Goal: Contribute content: Contribute content

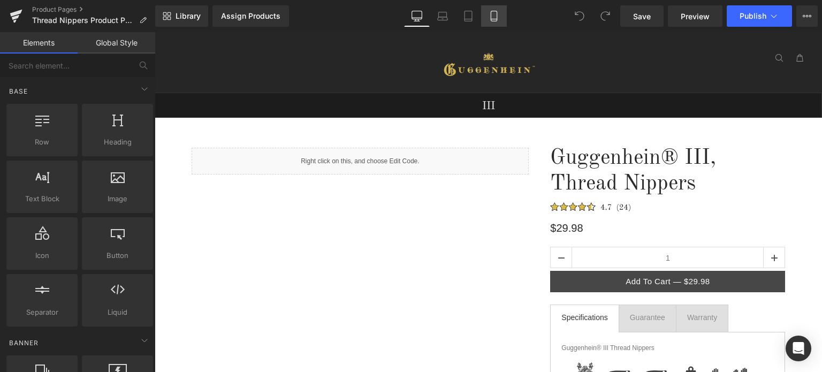
click at [489, 16] on icon at bounding box center [494, 16] width 11 height 11
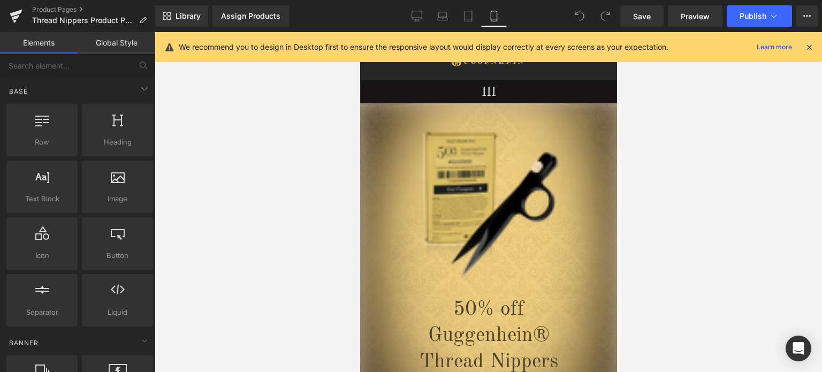
click at [810, 47] on icon at bounding box center [810, 47] width 10 height 10
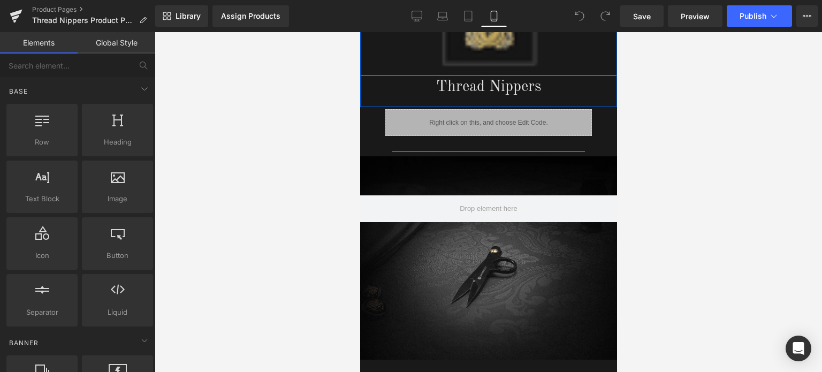
scroll to position [1713, 0]
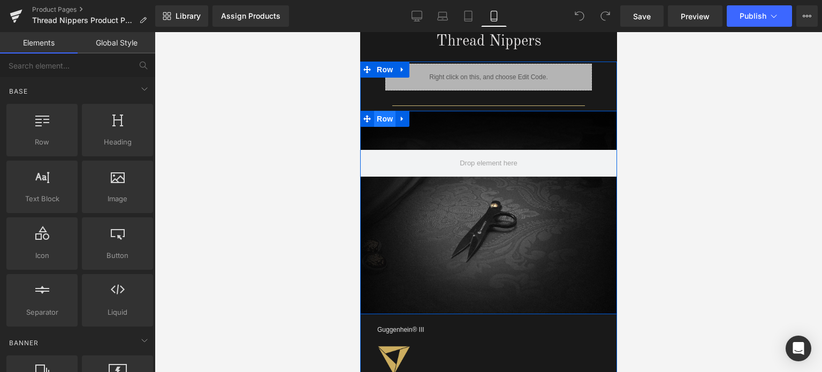
click at [384, 114] on span "Row" at bounding box center [384, 119] width 21 height 16
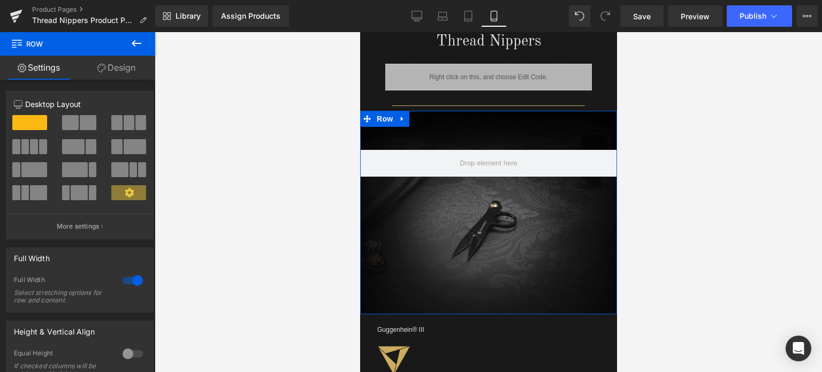
drag, startPoint x: 120, startPoint y: 67, endPoint x: 81, endPoint y: 147, distance: 88.1
click at [120, 67] on link "Design" at bounding box center [117, 68] width 78 height 24
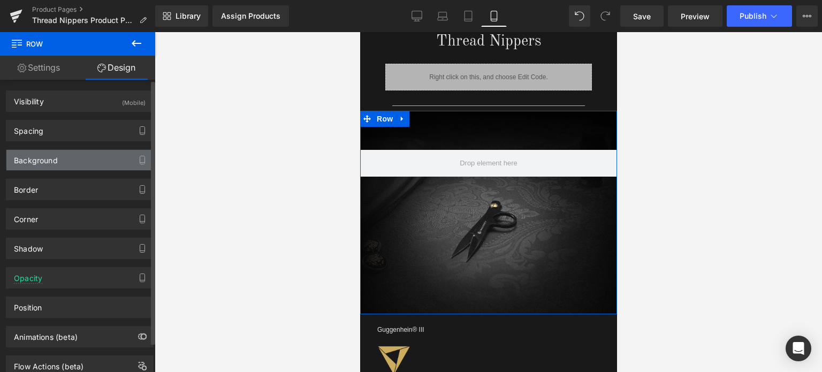
click at [79, 159] on div "Background" at bounding box center [79, 160] width 147 height 20
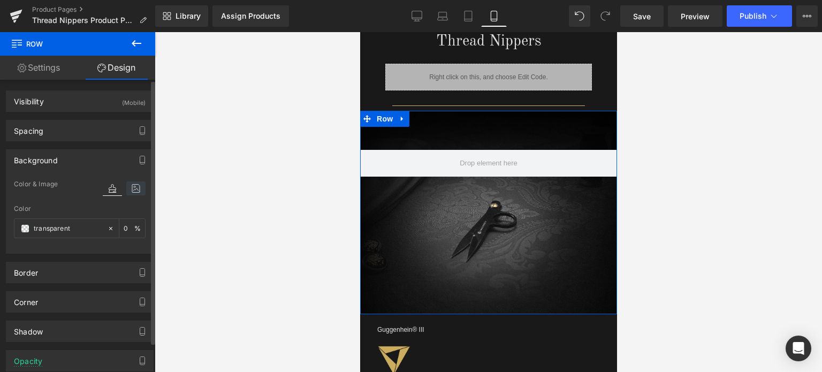
click at [131, 188] on icon at bounding box center [135, 188] width 19 height 14
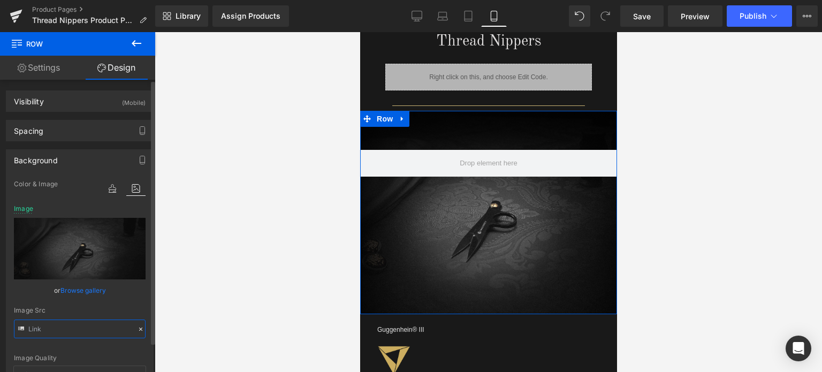
click at [86, 331] on input "text" at bounding box center [80, 329] width 132 height 19
paste input "1_8b3c5601-5d66-4e4d-ae48-b967cce95a18.jpg?v=175617003"
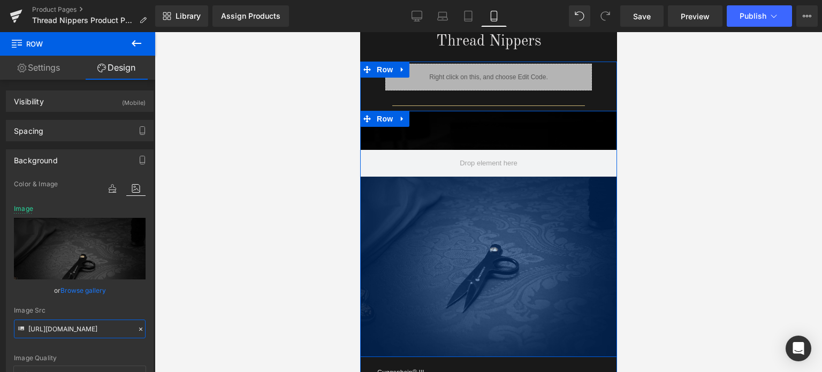
drag, startPoint x: 526, startPoint y: 308, endPoint x: 530, endPoint y: 351, distance: 43.0
click at [530, 351] on div "337px" at bounding box center [488, 267] width 257 height 180
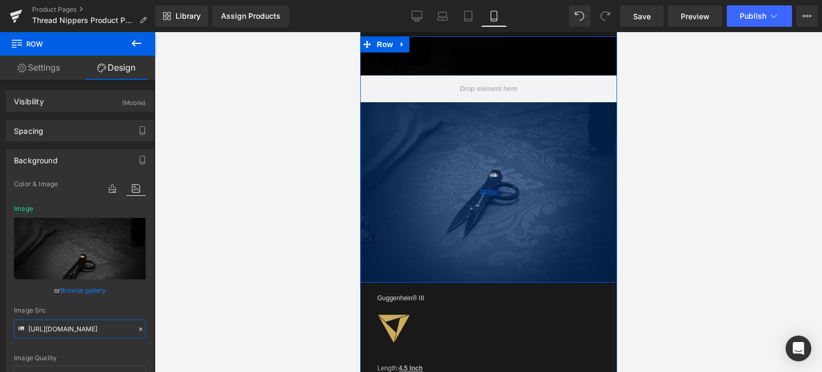
scroll to position [1820, 0]
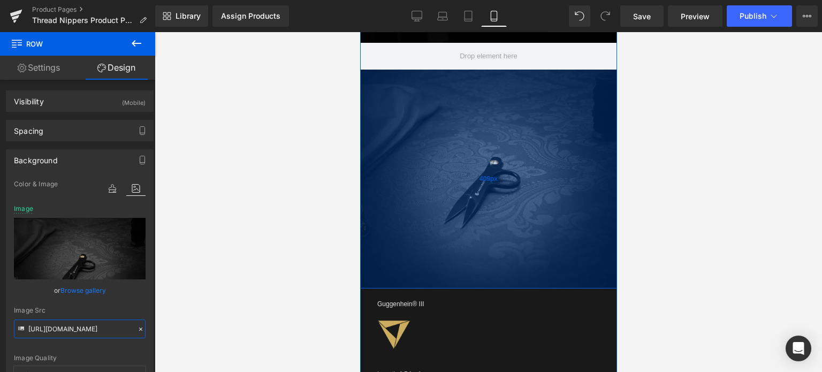
drag, startPoint x: 520, startPoint y: 223, endPoint x: 520, endPoint y: 262, distance: 38.5
click at [520, 262] on div "409px" at bounding box center [488, 179] width 257 height 219
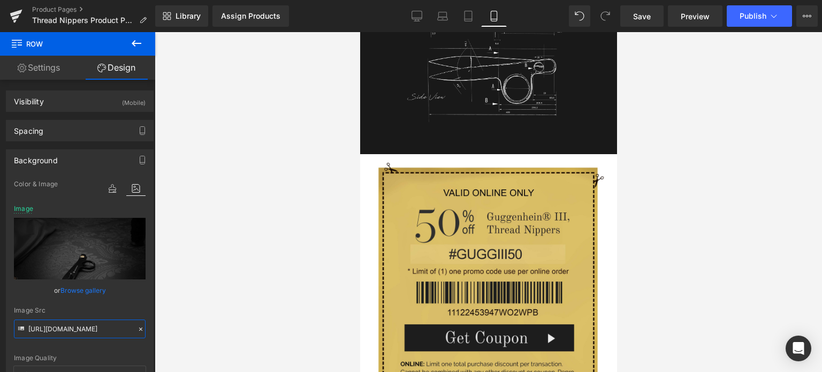
scroll to position [2302, 0]
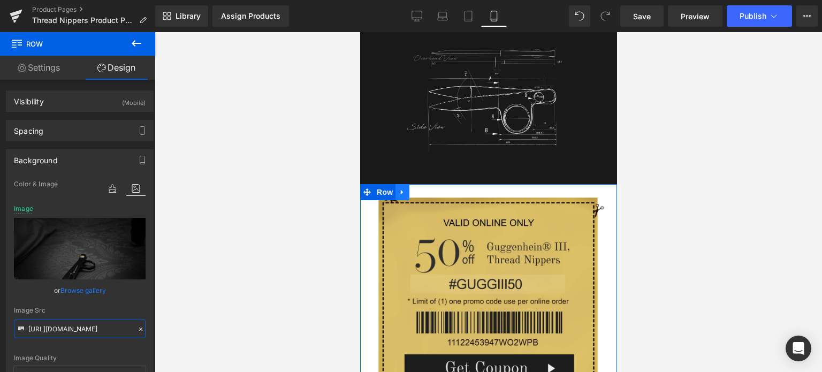
type input "[URL][DOMAIN_NAME]"
click at [400, 190] on icon at bounding box center [401, 192] width 2 height 5
click at [429, 188] on icon at bounding box center [429, 191] width 7 height 7
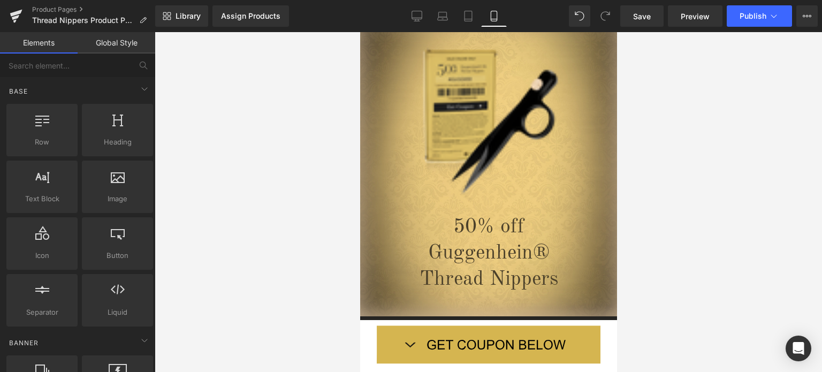
scroll to position [70, 0]
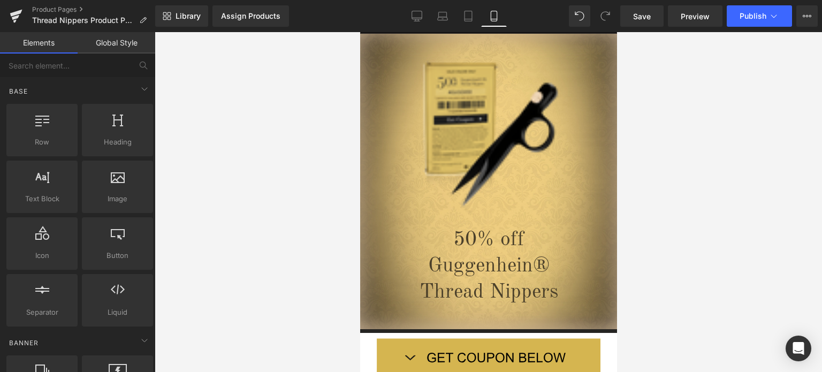
drag, startPoint x: 614, startPoint y: 289, endPoint x: 1023, endPoint y: 126, distance: 440.0
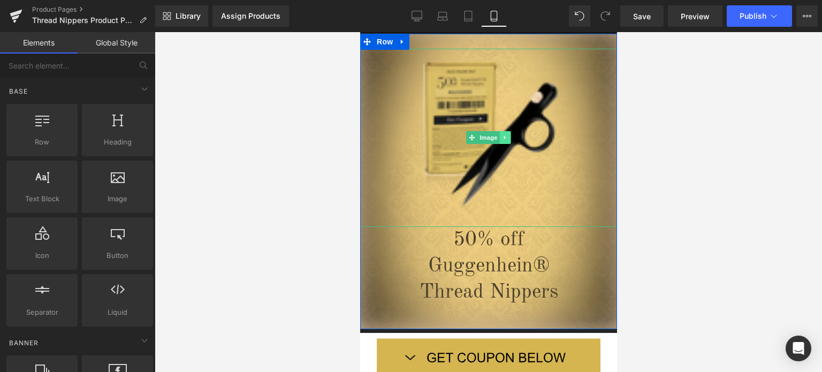
click at [503, 139] on icon at bounding box center [505, 137] width 6 height 6
click at [505, 139] on link at bounding box center [510, 137] width 11 height 13
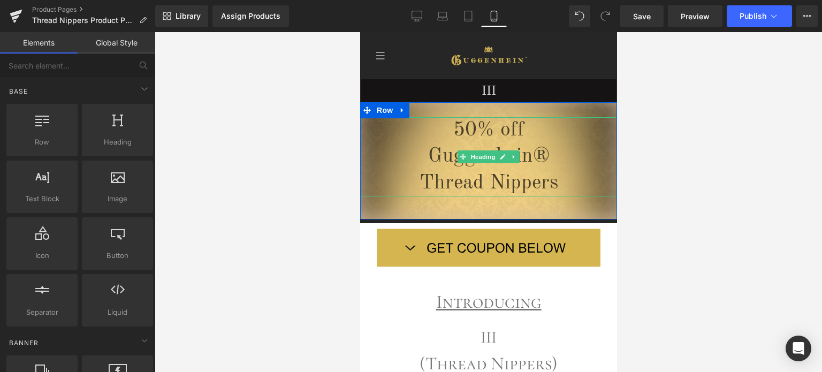
scroll to position [0, 0]
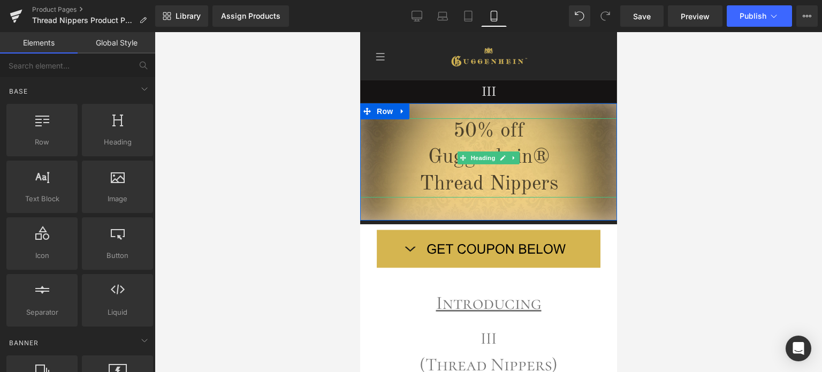
click at [496, 133] on span "50% off" at bounding box center [488, 131] width 71 height 20
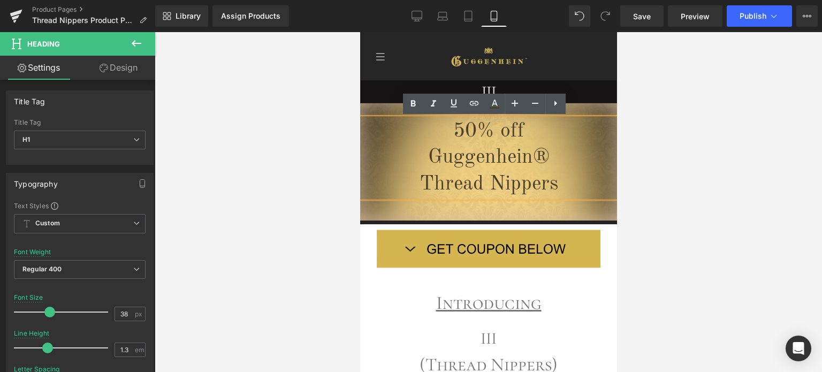
drag, startPoint x: 529, startPoint y: 129, endPoint x: 434, endPoint y: 134, distance: 94.9
click at [434, 134] on h1 "50% off" at bounding box center [488, 131] width 257 height 26
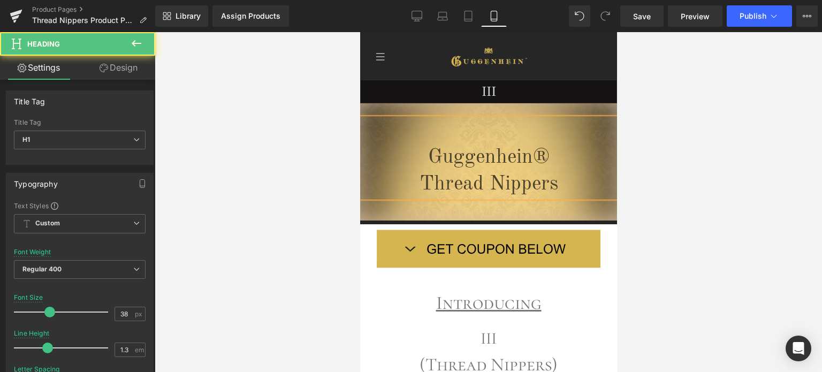
click at [428, 156] on span "Guggenhein®" at bounding box center [489, 157] width 122 height 20
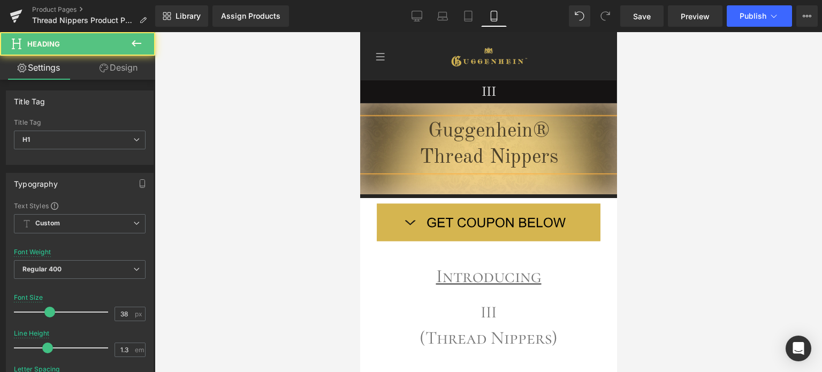
click at [775, 195] on div at bounding box center [489, 202] width 668 height 340
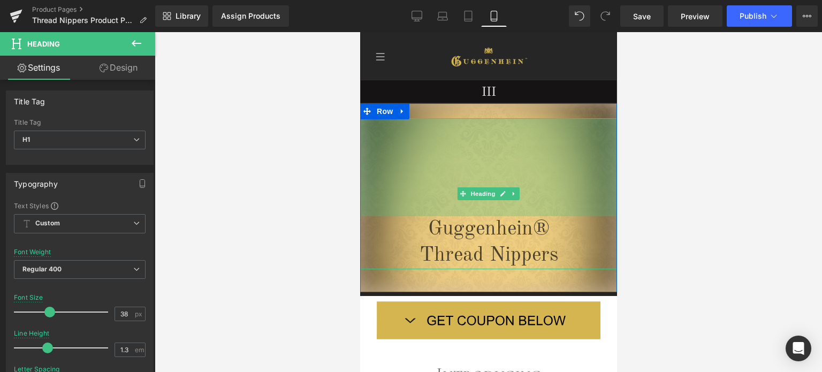
drag, startPoint x: 551, startPoint y: 153, endPoint x: 550, endPoint y: 218, distance: 65.3
click at [550, 218] on div "Guggenhein® Thread Nippers Heading 183px" at bounding box center [488, 193] width 257 height 151
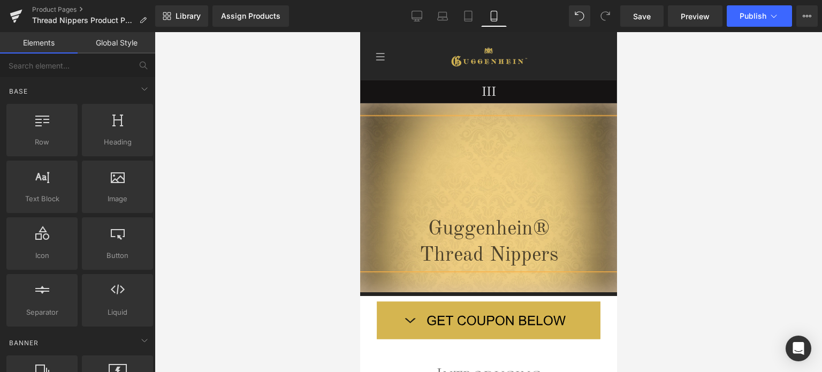
click at [694, 175] on div at bounding box center [489, 202] width 668 height 340
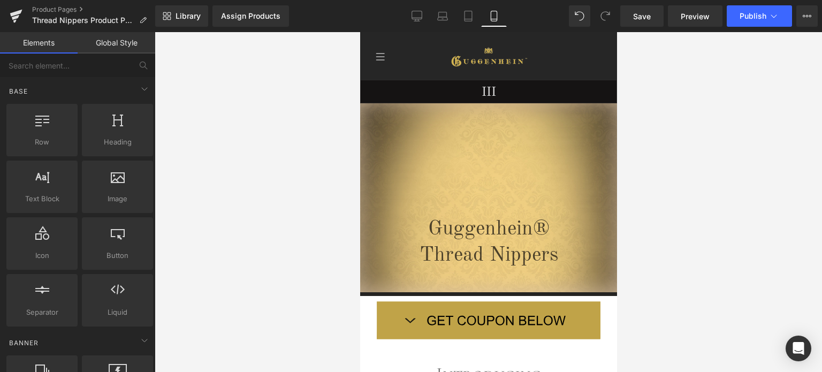
scroll to position [214, 0]
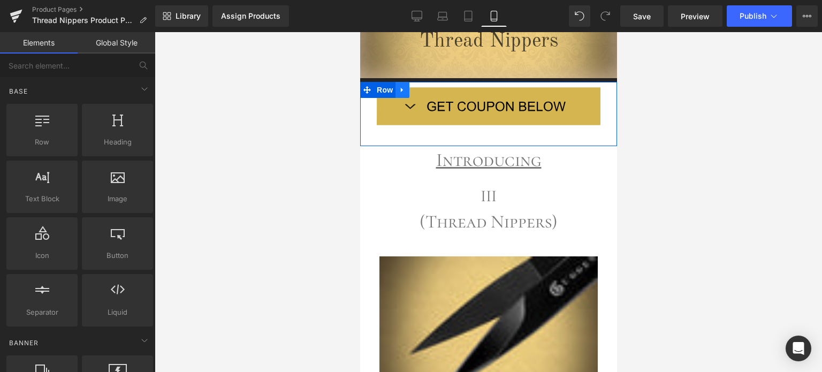
click at [399, 89] on icon at bounding box center [401, 90] width 7 height 8
click at [429, 94] on link at bounding box center [430, 90] width 14 height 16
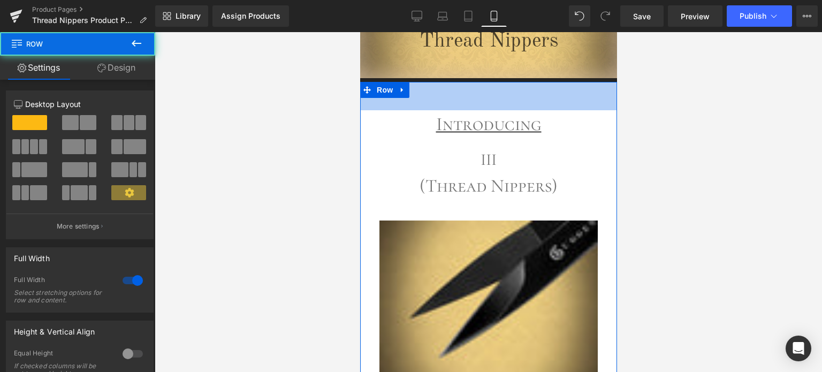
drag, startPoint x: 541, startPoint y: 84, endPoint x: 542, endPoint y: 114, distance: 30.0
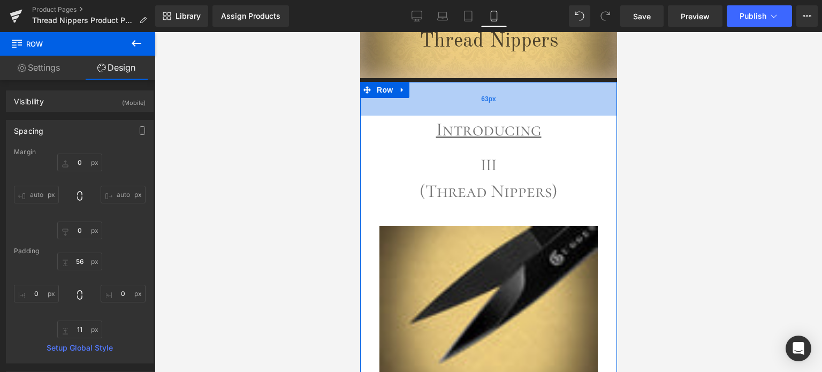
click at [493, 100] on div "63px" at bounding box center [488, 99] width 257 height 34
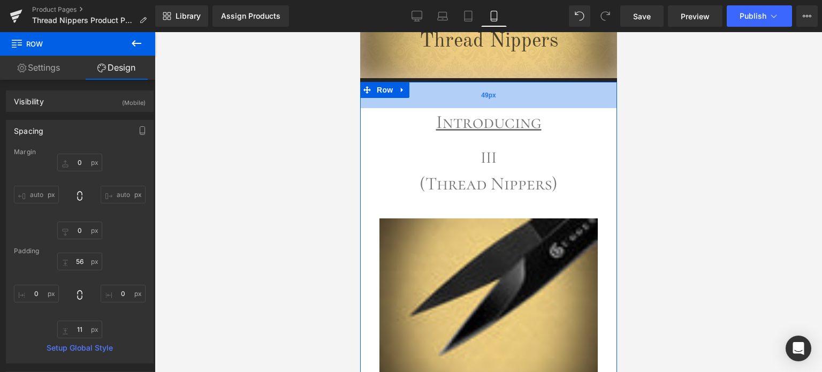
drag, startPoint x: 556, startPoint y: 105, endPoint x: 553, endPoint y: 98, distance: 8.0
click at [553, 98] on div "49px" at bounding box center [488, 95] width 257 height 26
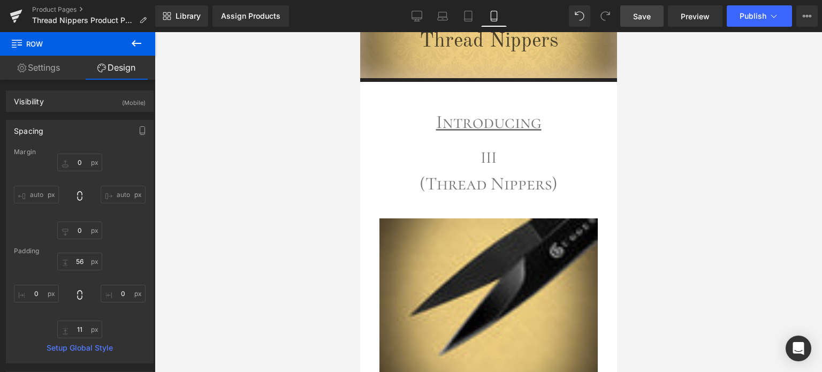
click at [648, 11] on span "Save" at bounding box center [642, 16] width 18 height 11
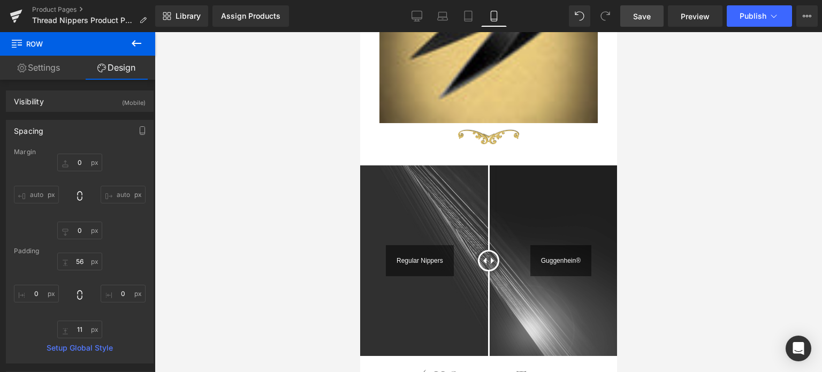
scroll to position [502, 0]
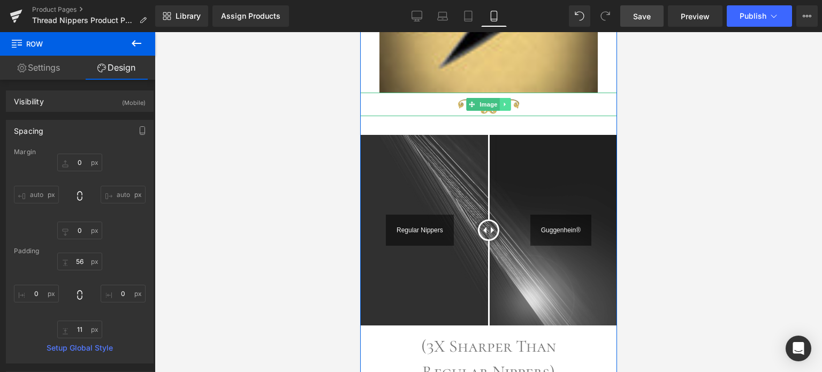
click at [505, 105] on link at bounding box center [505, 104] width 11 height 13
click at [496, 105] on icon at bounding box center [499, 104] width 6 height 6
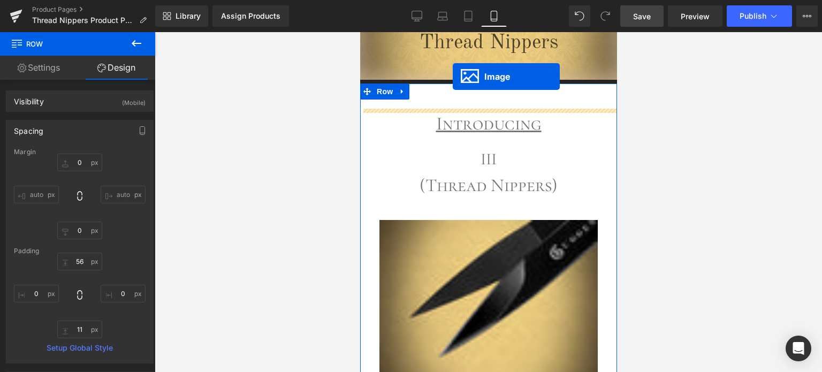
scroll to position [180, 0]
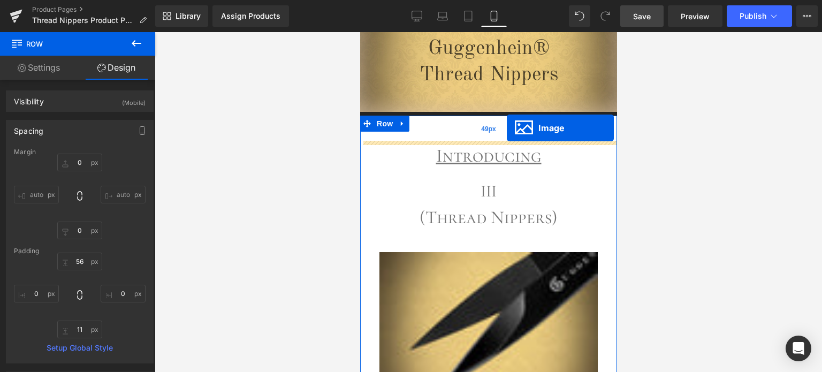
drag, startPoint x: 464, startPoint y: 341, endPoint x: 506, endPoint y: 128, distance: 216.2
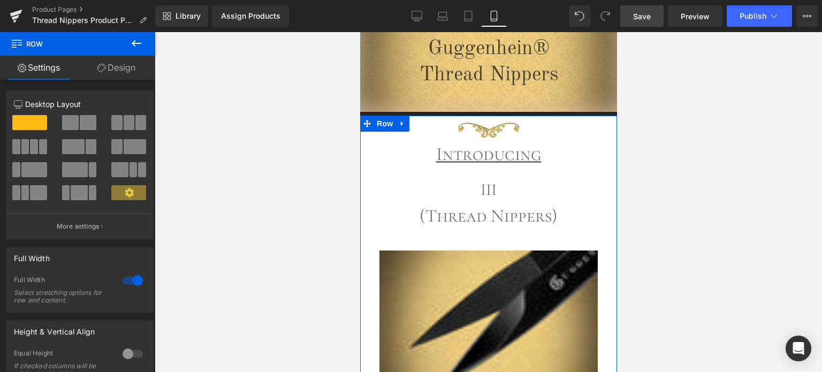
drag, startPoint x: 525, startPoint y: 133, endPoint x: 524, endPoint y: 108, distance: 25.7
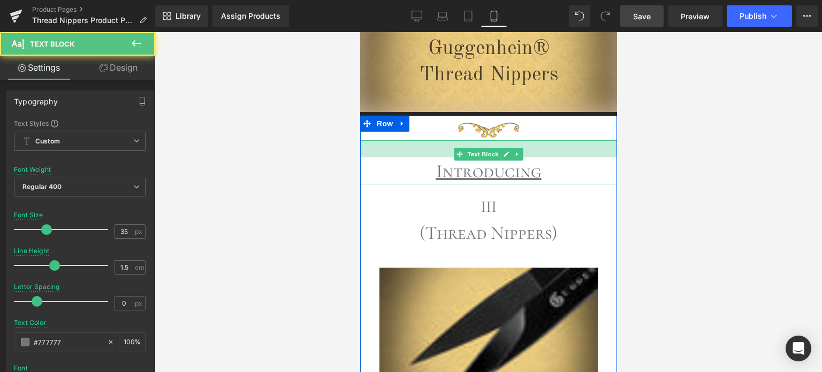
drag, startPoint x: 537, startPoint y: 141, endPoint x: 538, endPoint y: 158, distance: 17.2
click at [538, 158] on div "Introducing Text Block 32px" at bounding box center [488, 163] width 257 height 46
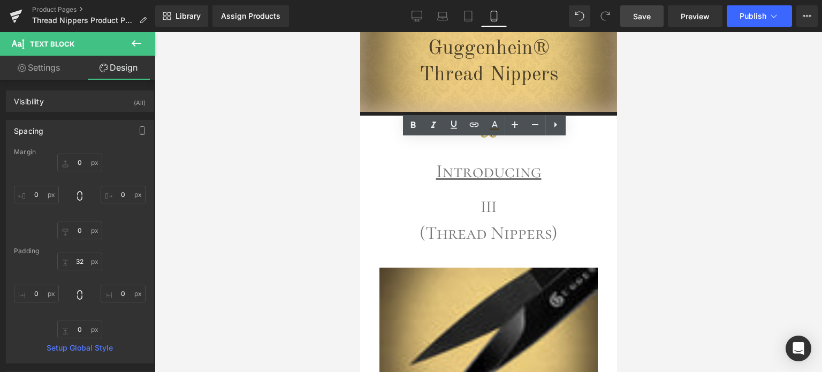
click at [804, 170] on div at bounding box center [489, 202] width 668 height 340
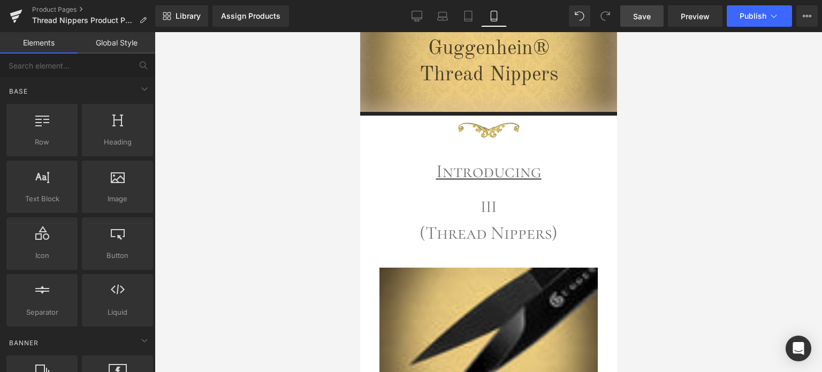
click at [651, 17] on span "Save" at bounding box center [642, 16] width 18 height 11
click at [686, 18] on span "Preview" at bounding box center [695, 16] width 29 height 11
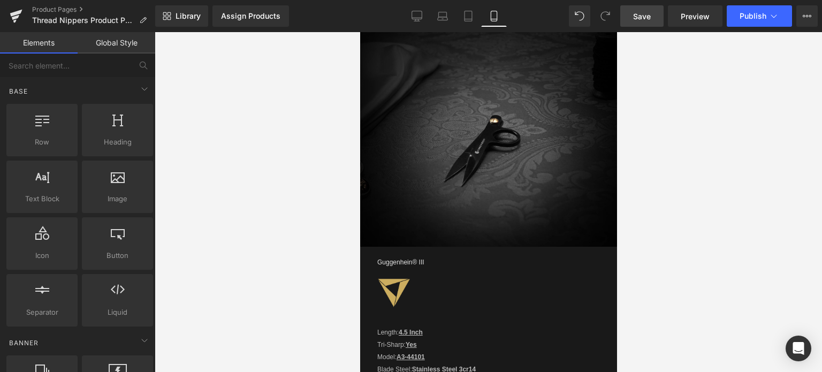
scroll to position [1733, 0]
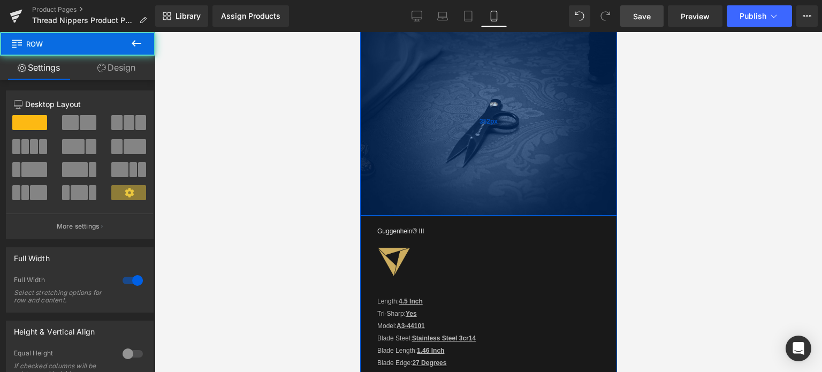
drag, startPoint x: 536, startPoint y: 200, endPoint x: 536, endPoint y: 183, distance: 17.1
click at [536, 183] on div "352px" at bounding box center [488, 121] width 257 height 188
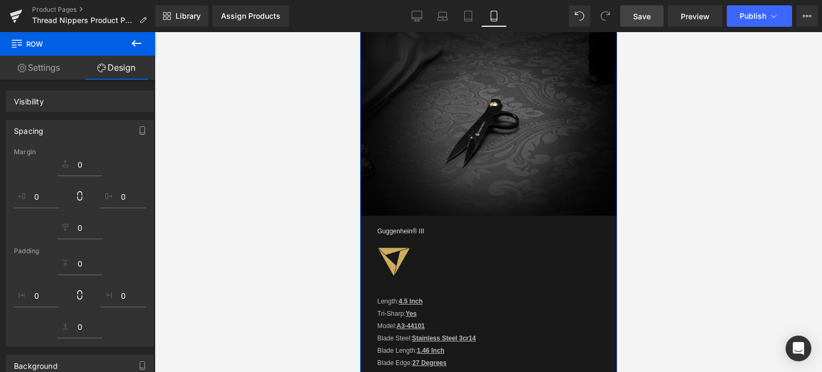
scroll to position [1626, 0]
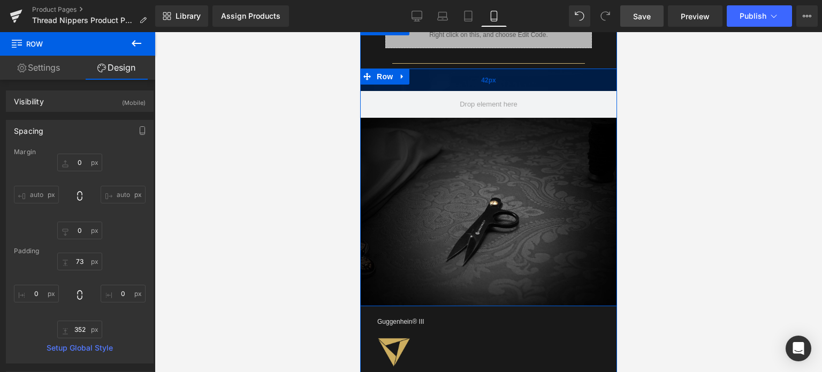
drag, startPoint x: 532, startPoint y: 90, endPoint x: 532, endPoint y: 74, distance: 16.6
click at [532, 74] on div "42px" at bounding box center [488, 80] width 257 height 22
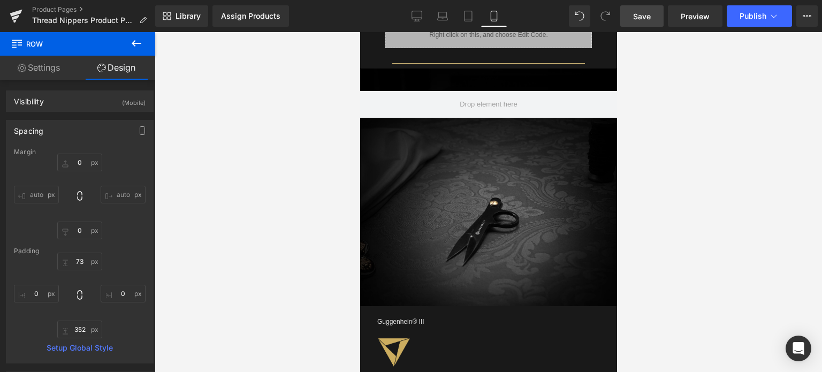
click at [648, 17] on span "Save" at bounding box center [642, 16] width 18 height 11
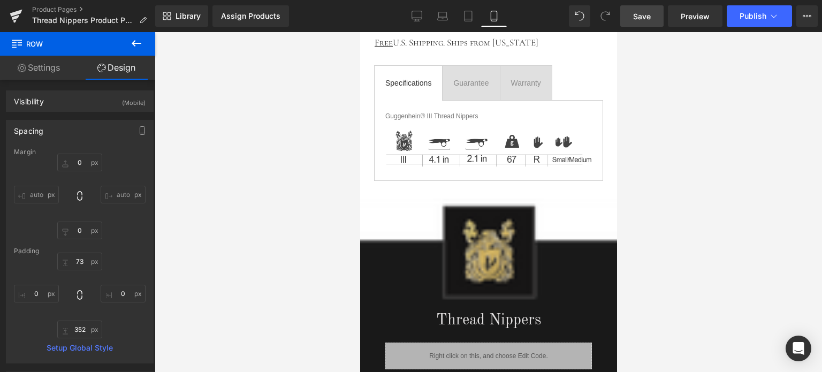
scroll to position [1091, 0]
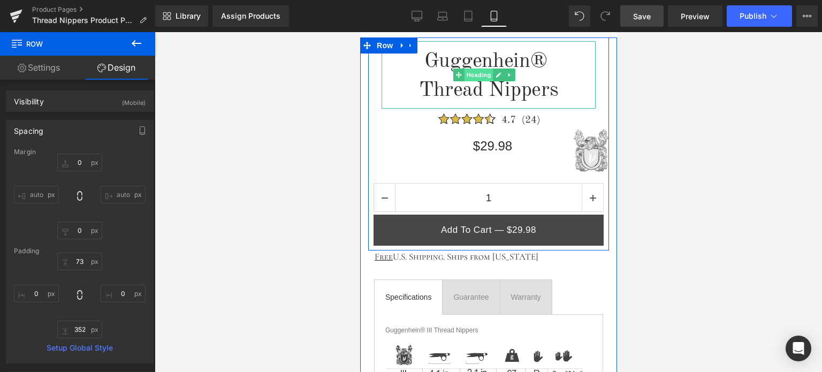
click at [483, 79] on span "Heading" at bounding box center [478, 75] width 29 height 13
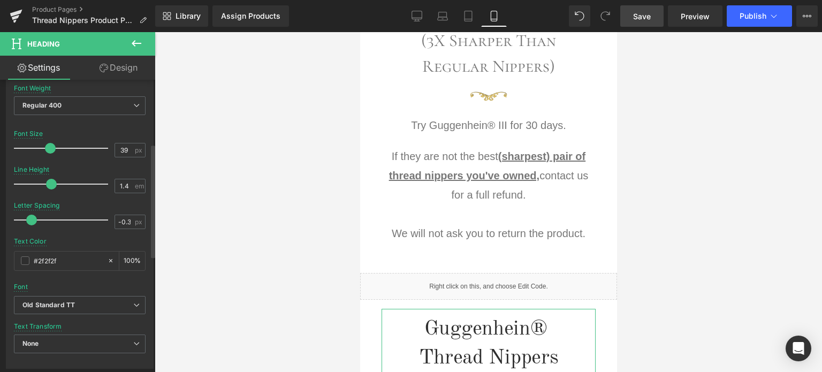
scroll to position [268, 0]
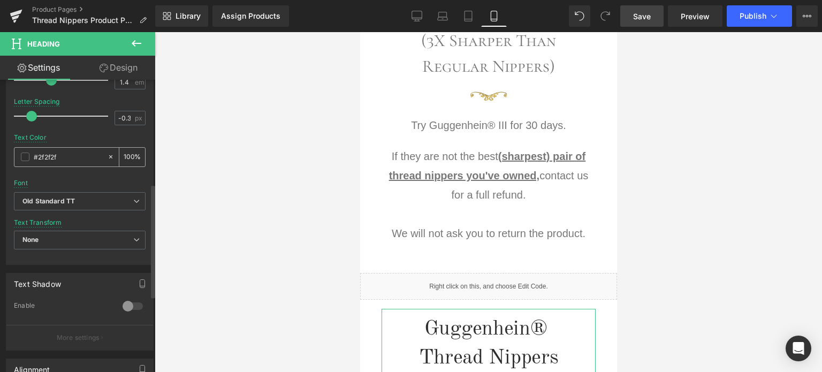
click at [68, 155] on input "#2f2f2f" at bounding box center [68, 157] width 69 height 12
drag, startPoint x: 67, startPoint y: 155, endPoint x: 36, endPoint y: 155, distance: 30.5
click at [36, 155] on input "#2f2f2f" at bounding box center [68, 157] width 69 height 12
click at [41, 152] on input "#2f2f2f" at bounding box center [68, 157] width 69 height 12
drag, startPoint x: 60, startPoint y: 155, endPoint x: 24, endPoint y: 154, distance: 35.9
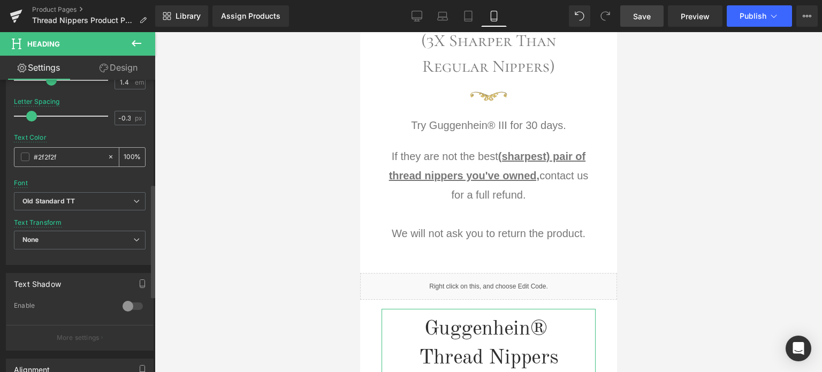
click at [22, 153] on div "#2f2f2f" at bounding box center [60, 157] width 93 height 19
click at [60, 155] on input "#2f2f2f" at bounding box center [68, 157] width 69 height 12
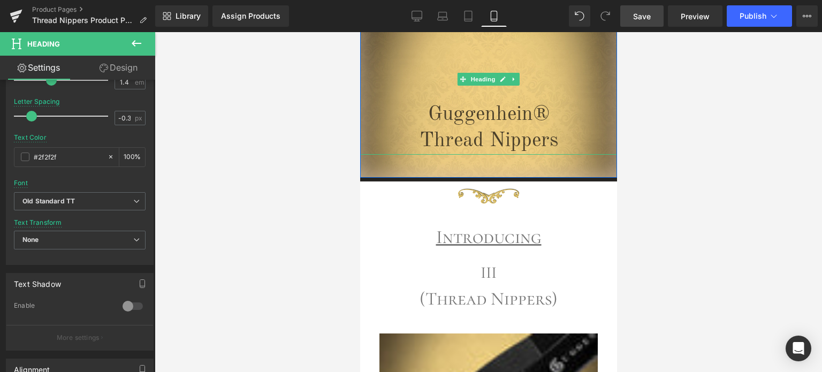
scroll to position [107, 0]
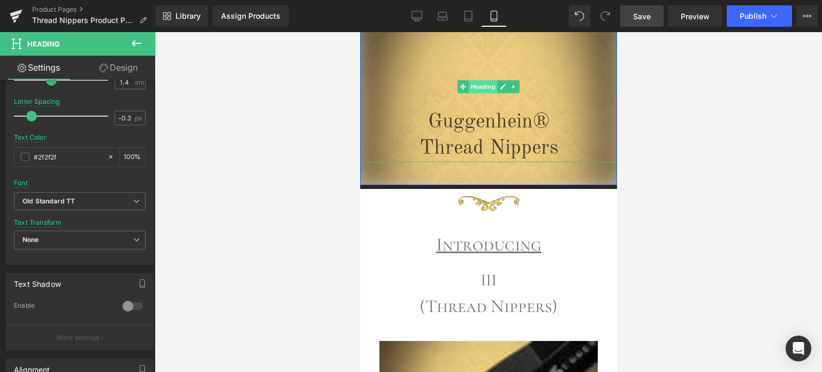
click at [485, 90] on span "Heading" at bounding box center [482, 86] width 29 height 13
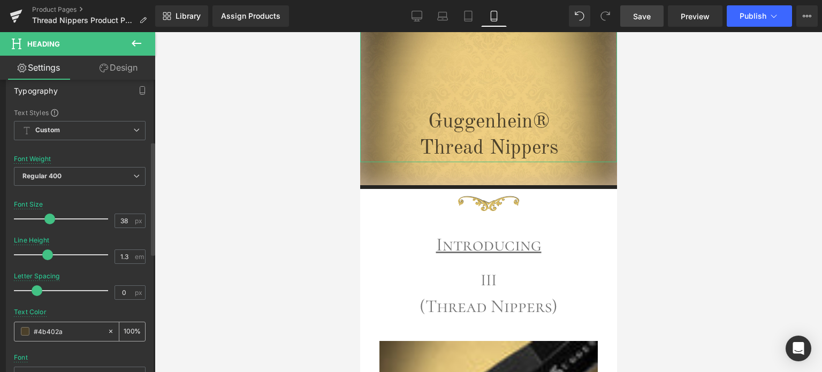
scroll to position [161, 0]
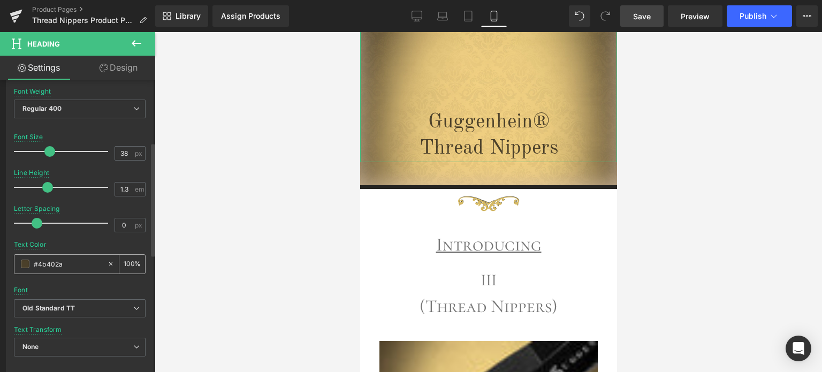
click at [68, 259] on input "#4b402a" at bounding box center [68, 264] width 69 height 12
drag, startPoint x: 67, startPoint y: 259, endPoint x: 24, endPoint y: 259, distance: 43.4
click at [17, 259] on div "#4b402a" at bounding box center [60, 264] width 93 height 19
paste input "2f2f2f"
type input "#2f2f2f"
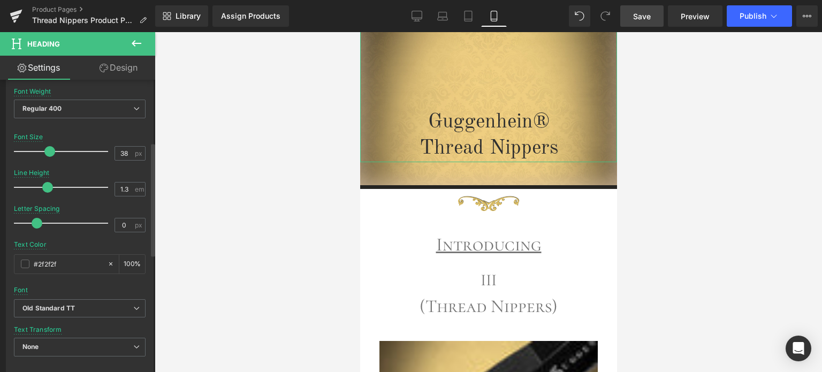
drag, startPoint x: 135, startPoint y: 286, endPoint x: 138, endPoint y: 274, distance: 12.1
click at [136, 286] on div "Font Default Courier Prime Abril Fatface Alegreya SC Aguafina Script [GEOGRAPHI…" at bounding box center [80, 170] width 132 height 259
click at [710, 188] on div at bounding box center [489, 202] width 668 height 340
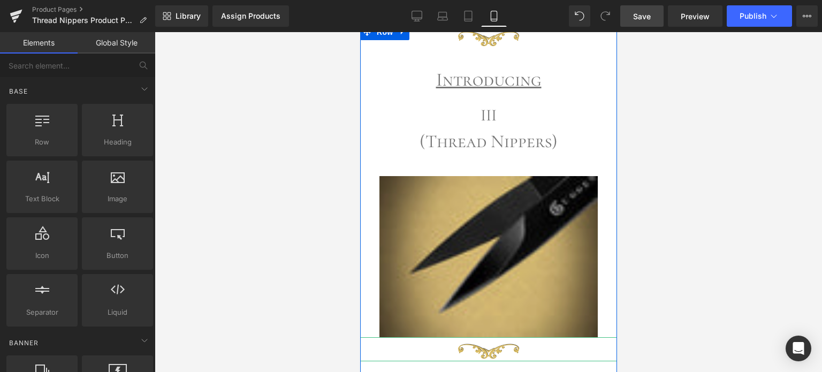
scroll to position [224, 0]
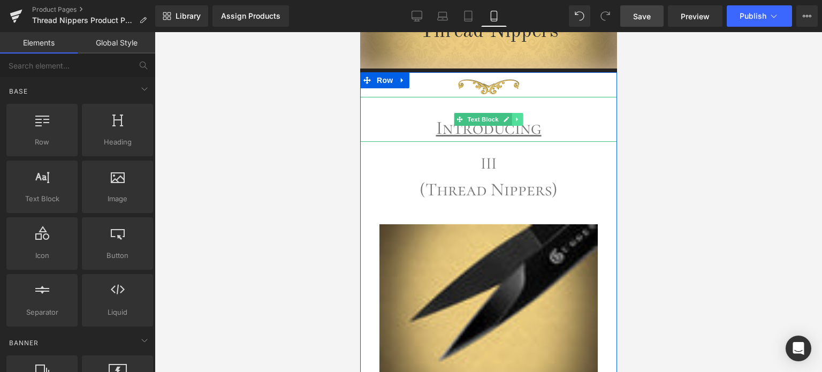
click at [514, 118] on icon at bounding box center [517, 119] width 6 height 6
click at [517, 118] on link at bounding box center [522, 119] width 11 height 13
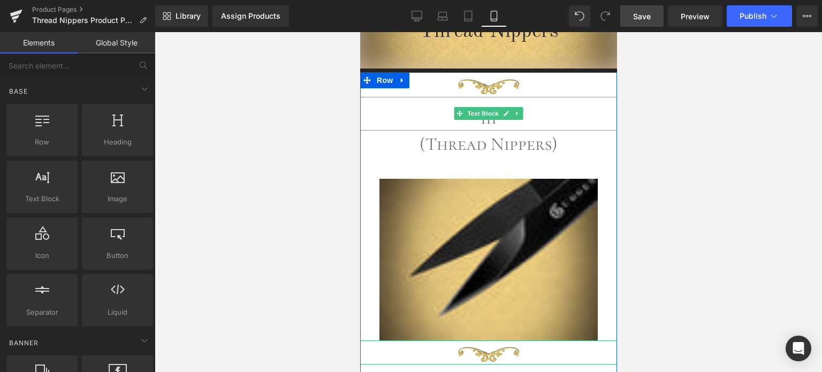
click at [519, 116] on p "III" at bounding box center [488, 118] width 257 height 25
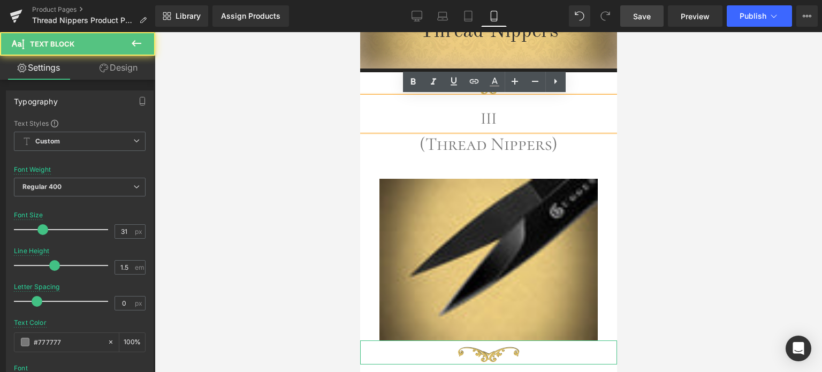
click at [515, 117] on p "III" at bounding box center [488, 118] width 257 height 25
drag, startPoint x: 644, startPoint y: 182, endPoint x: 232, endPoint y: 126, distance: 414.9
click at [644, 182] on div at bounding box center [489, 202] width 668 height 340
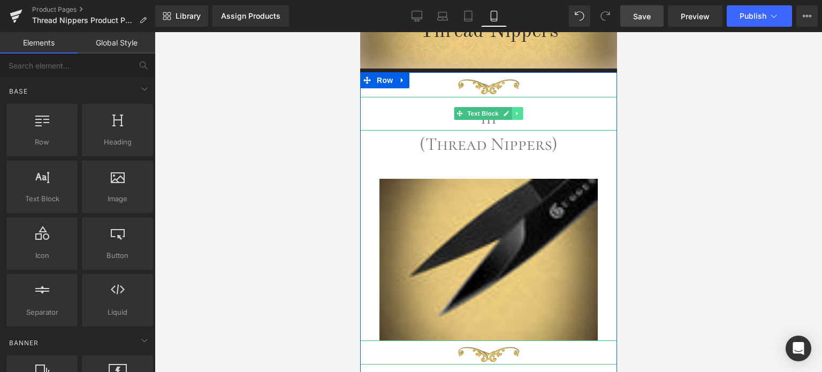
click at [514, 114] on icon at bounding box center [517, 113] width 6 height 6
click at [520, 116] on icon at bounding box center [523, 114] width 6 height 6
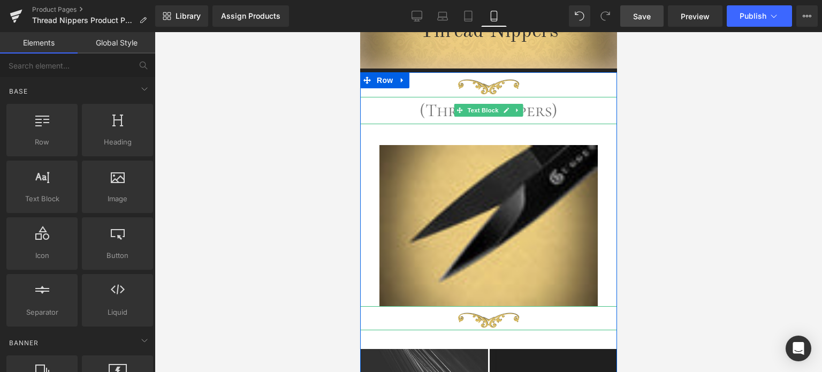
click at [516, 111] on icon at bounding box center [517, 111] width 2 height 4
click at [518, 114] on link at bounding box center [522, 110] width 11 height 13
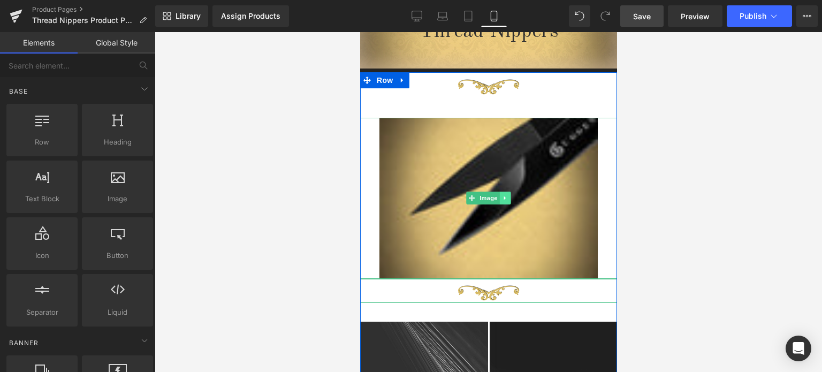
click at [504, 199] on icon at bounding box center [505, 198] width 2 height 4
click at [508, 198] on icon at bounding box center [511, 198] width 6 height 6
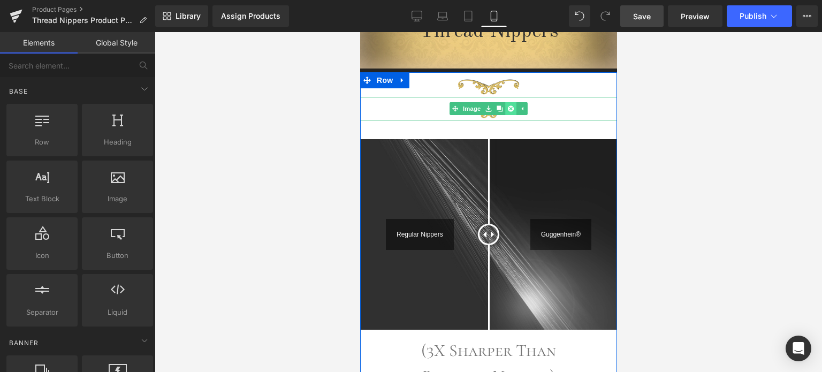
click at [509, 109] on icon at bounding box center [511, 108] width 6 height 6
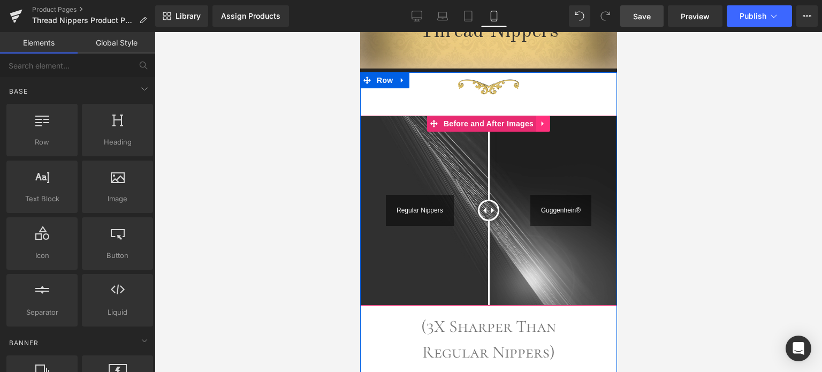
click at [539, 125] on icon at bounding box center [542, 123] width 7 height 8
click at [546, 124] on icon at bounding box center [549, 123] width 7 height 7
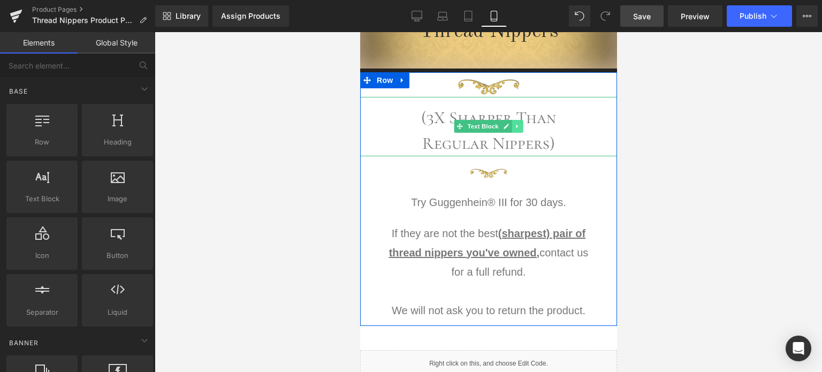
click at [514, 124] on icon at bounding box center [517, 126] width 6 height 6
click at [520, 127] on icon at bounding box center [523, 126] width 6 height 6
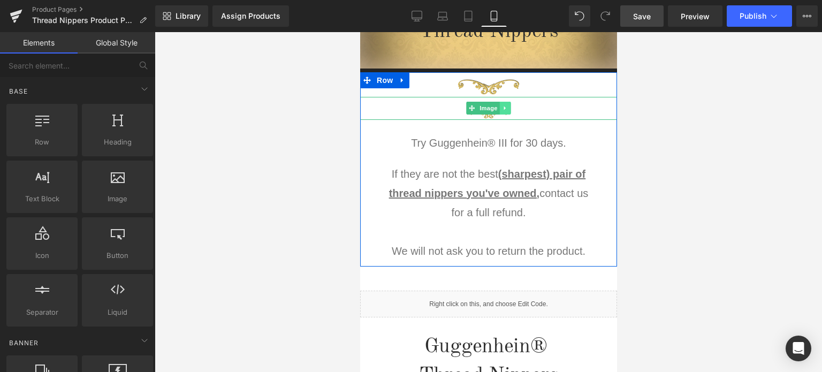
click at [504, 111] on link at bounding box center [505, 108] width 11 height 13
click at [508, 112] on link at bounding box center [510, 108] width 11 height 13
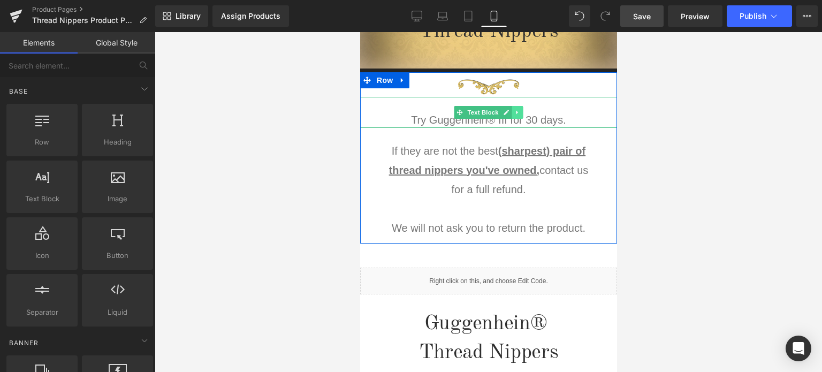
click at [516, 112] on icon at bounding box center [517, 112] width 2 height 4
click at [517, 115] on link at bounding box center [522, 112] width 11 height 13
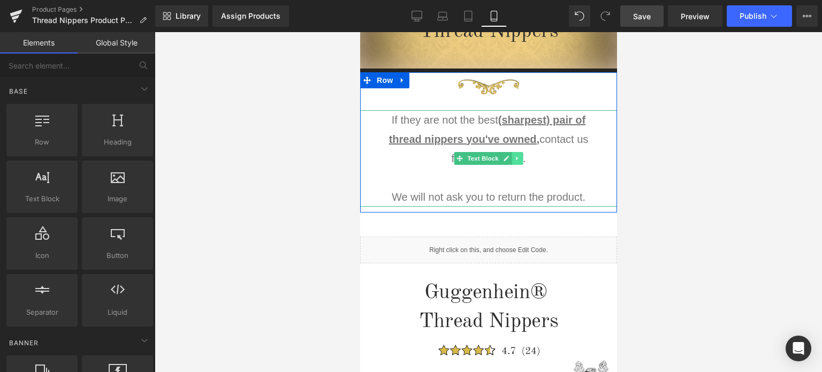
click at [516, 158] on icon at bounding box center [517, 158] width 2 height 4
click at [520, 158] on icon at bounding box center [523, 158] width 6 height 6
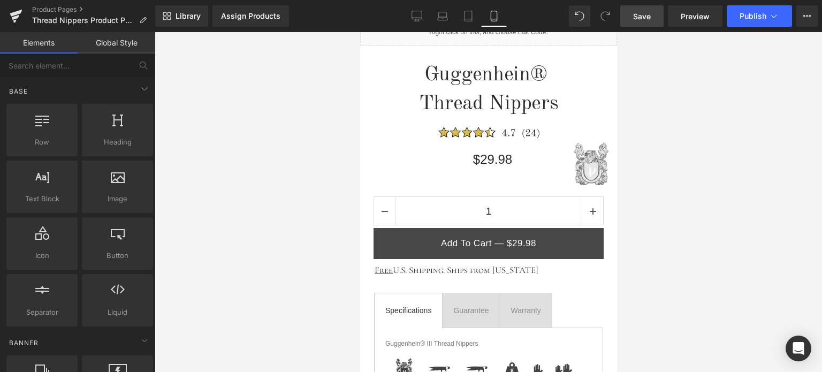
scroll to position [338, 0]
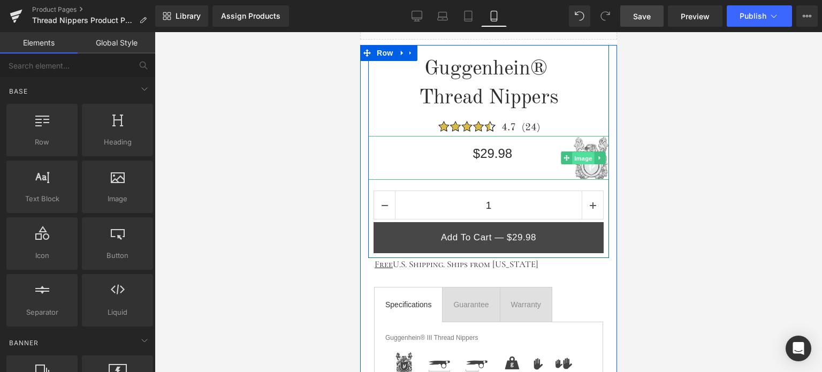
click at [582, 156] on span "Image" at bounding box center [583, 158] width 22 height 13
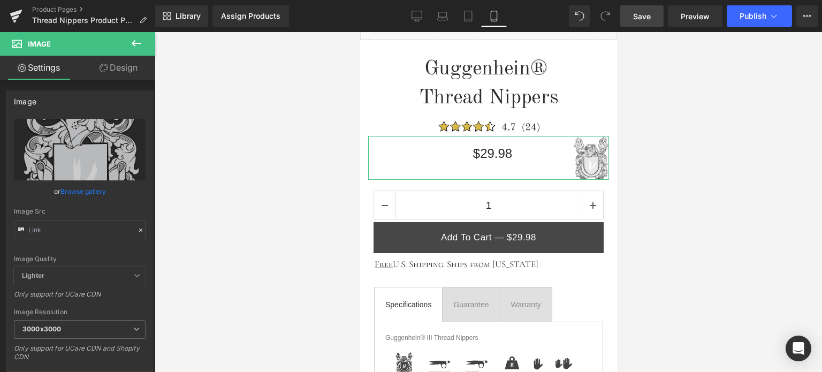
click at [126, 68] on link "Design" at bounding box center [119, 68] width 78 height 24
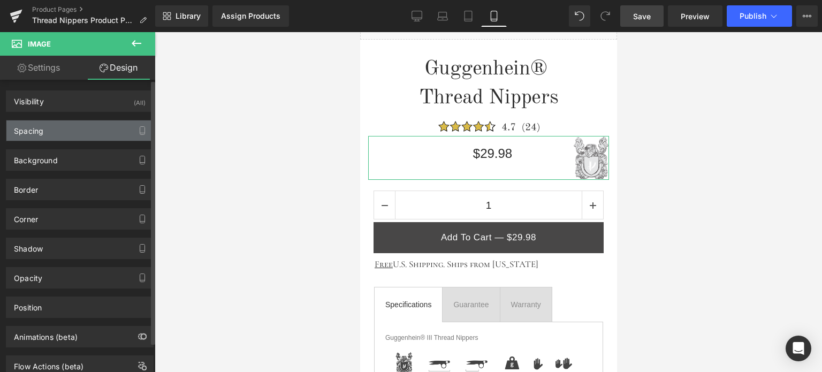
click at [83, 128] on div "Spacing" at bounding box center [79, 130] width 147 height 20
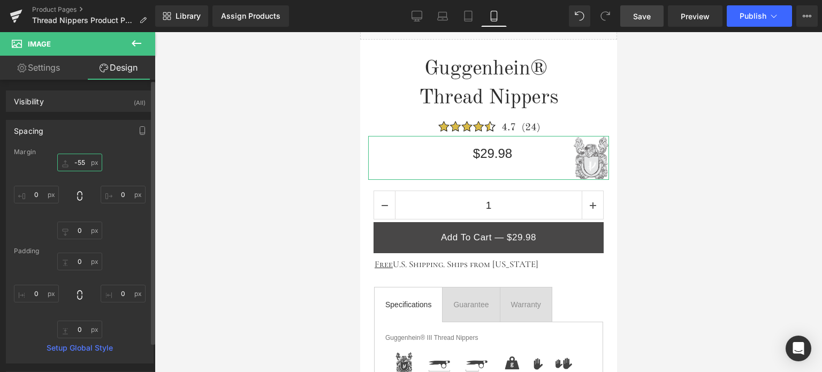
click at [85, 163] on input "text" at bounding box center [79, 163] width 45 height 18
click at [80, 163] on input "text" at bounding box center [79, 163] width 45 height 18
click at [77, 161] on input "text" at bounding box center [79, 163] width 45 height 18
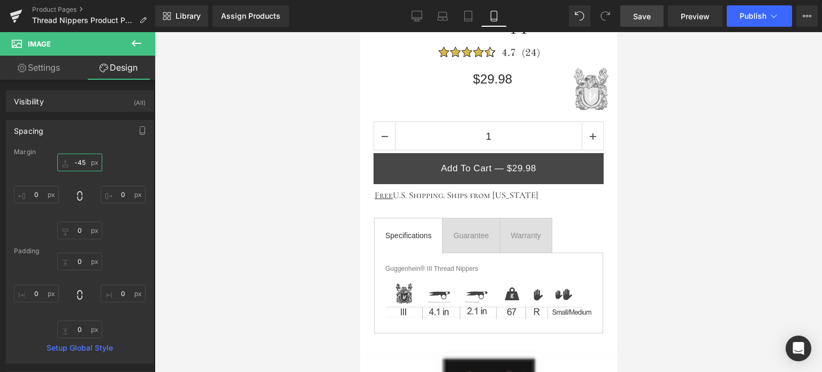
scroll to position [431, 0]
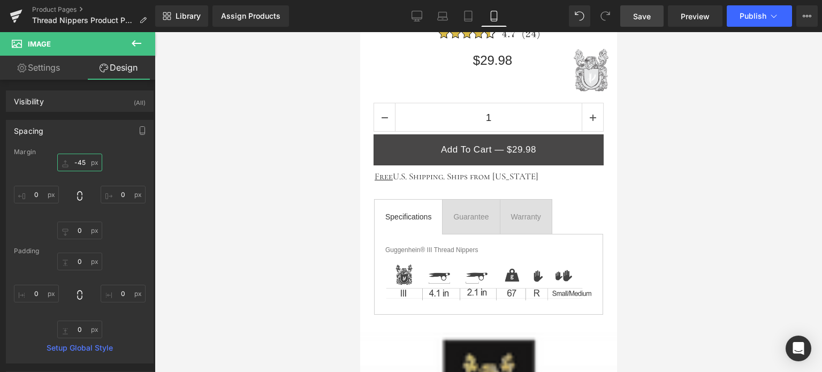
type input "-45"
click at [648, 15] on span "Save" at bounding box center [642, 16] width 18 height 11
click at [637, 16] on span "Save" at bounding box center [642, 16] width 18 height 11
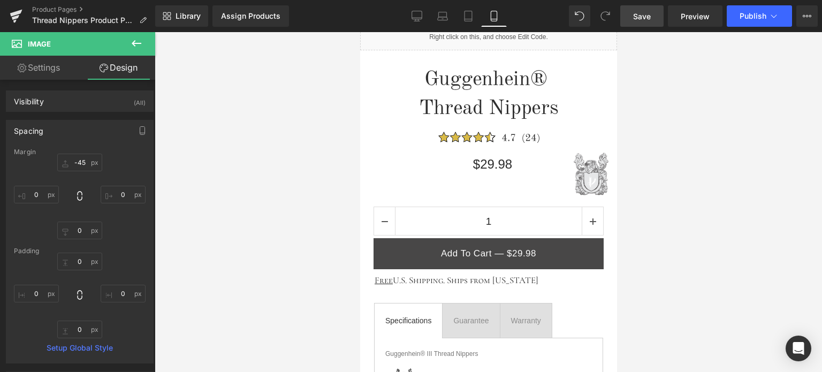
scroll to position [270, 0]
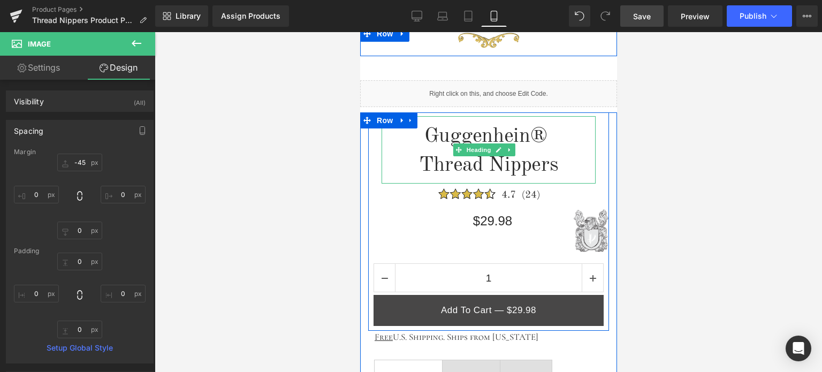
click at [507, 166] on span "Thread Nippers" at bounding box center [489, 165] width 140 height 21
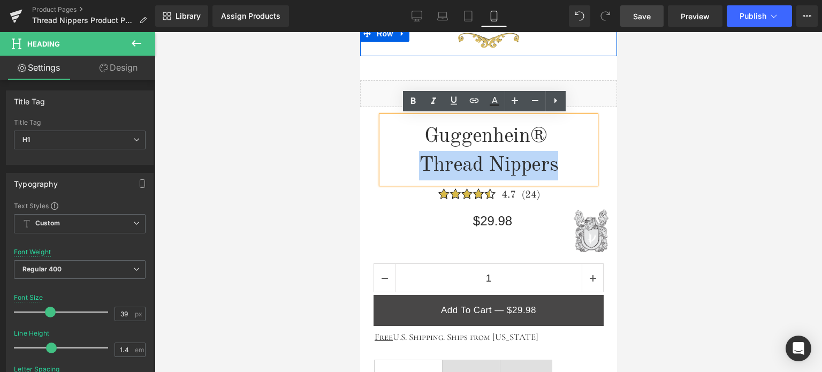
drag, startPoint x: 554, startPoint y: 162, endPoint x: 417, endPoint y: 161, distance: 137.1
click at [419, 161] on span "Thread Nippers" at bounding box center [489, 165] width 140 height 21
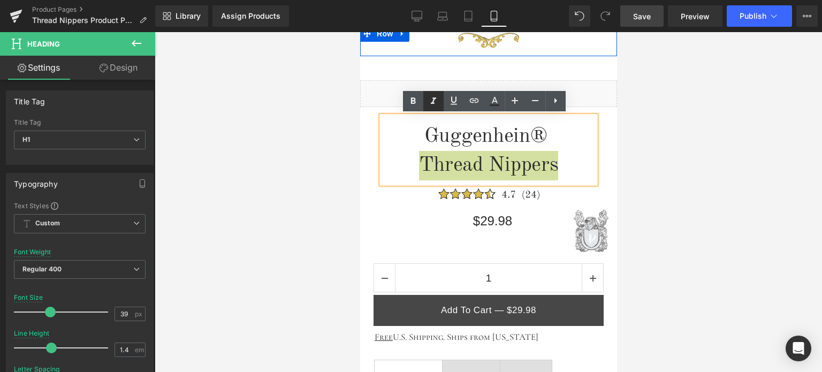
drag, startPoint x: 434, startPoint y: 107, endPoint x: 440, endPoint y: 111, distance: 7.3
click at [434, 107] on icon at bounding box center [433, 101] width 13 height 13
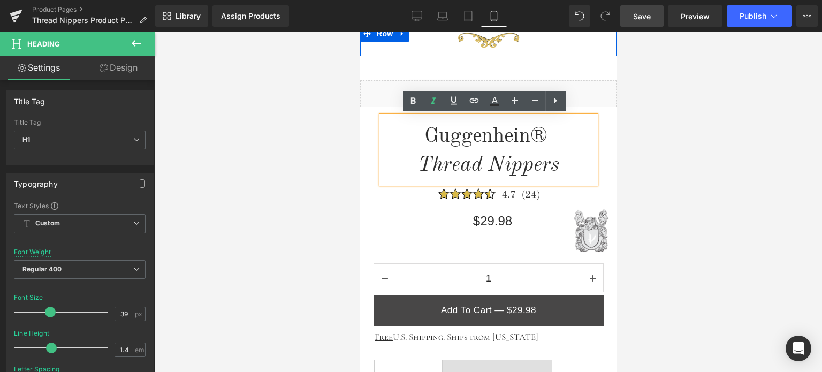
click at [693, 189] on div at bounding box center [489, 202] width 668 height 340
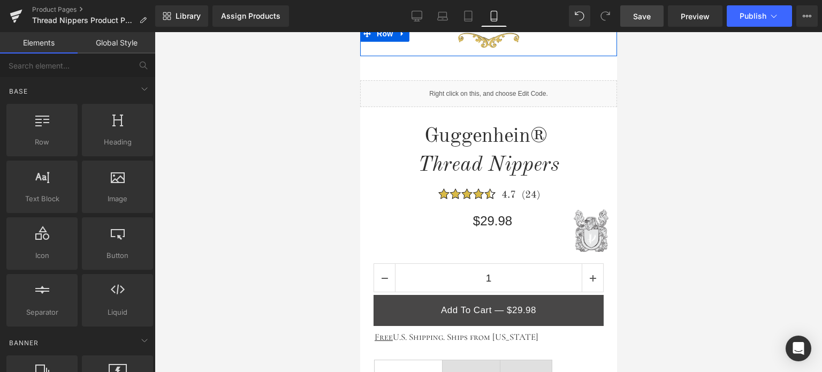
click at [555, 164] on h1 "Thread Nippers" at bounding box center [488, 165] width 214 height 29
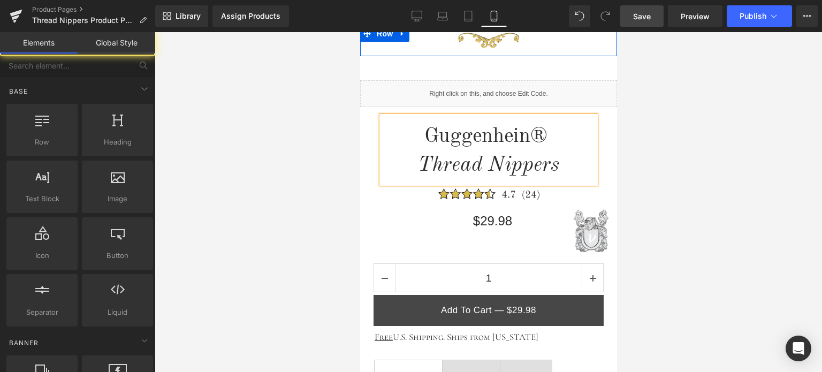
click at [729, 186] on div at bounding box center [489, 202] width 668 height 340
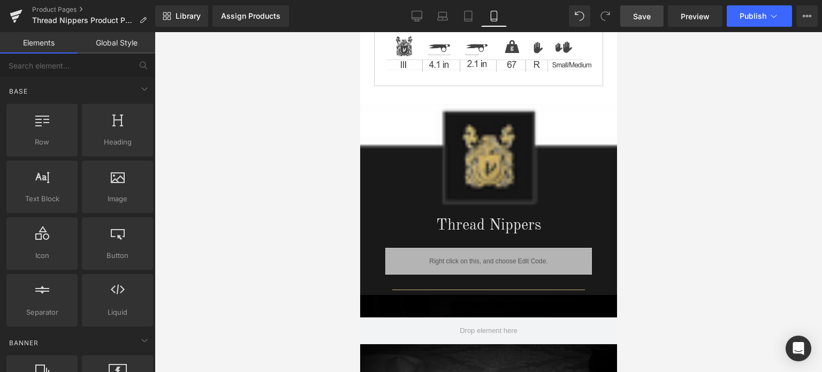
scroll to position [641, 0]
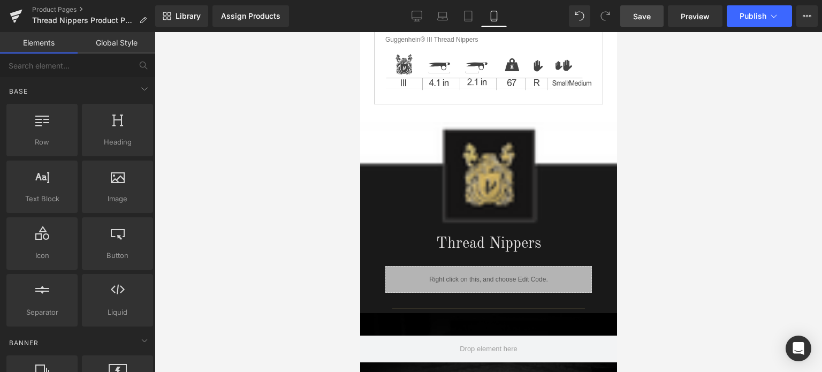
drag, startPoint x: 614, startPoint y: 104, endPoint x: 977, endPoint y: 187, distance: 372.2
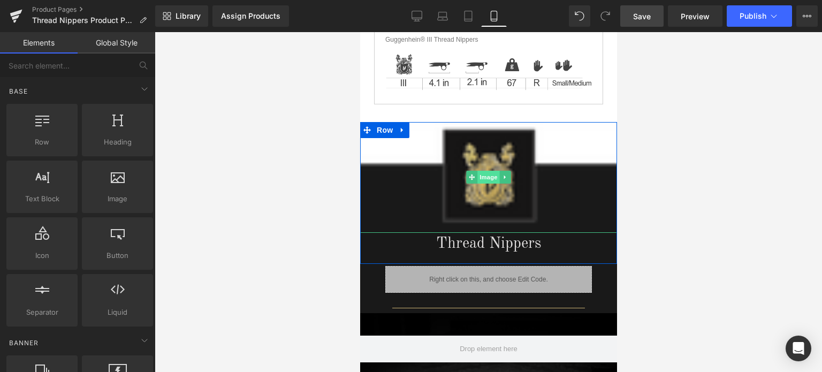
click at [486, 176] on span "Image" at bounding box center [488, 177] width 22 height 13
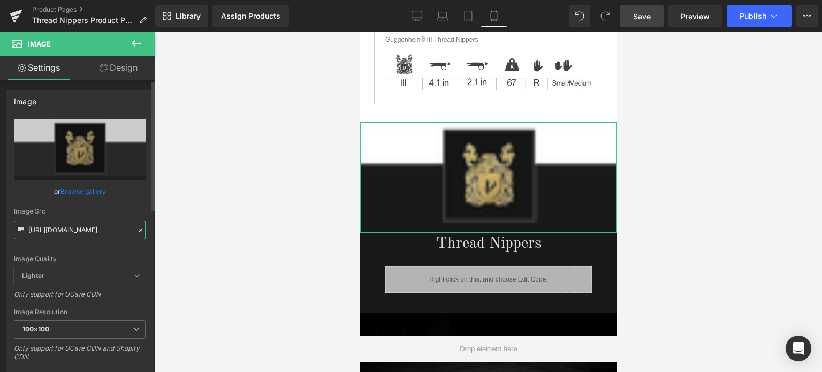
click at [64, 231] on input "[URL][DOMAIN_NAME]" at bounding box center [80, 230] width 132 height 19
paste input "2_e87582b9-2c84-4368-a9e2-b34fed624a2e.png?v=175599604"
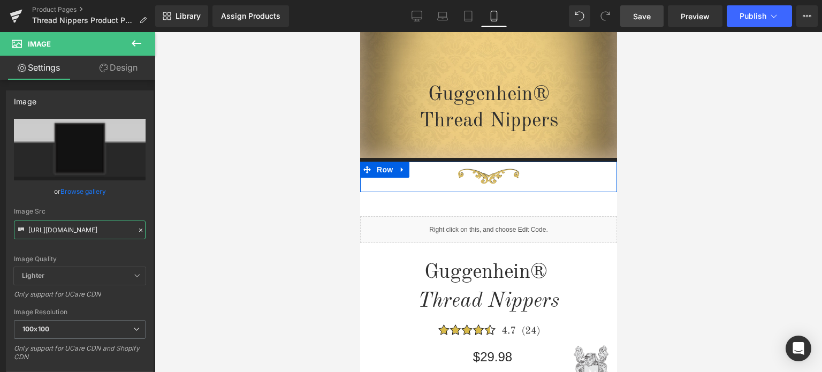
scroll to position [0, 0]
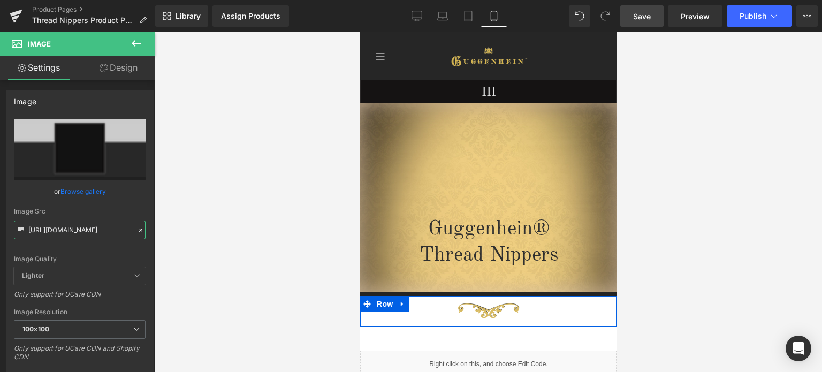
type input "[URL][DOMAIN_NAME]"
click at [642, 16] on span "Save" at bounding box center [642, 16] width 18 height 11
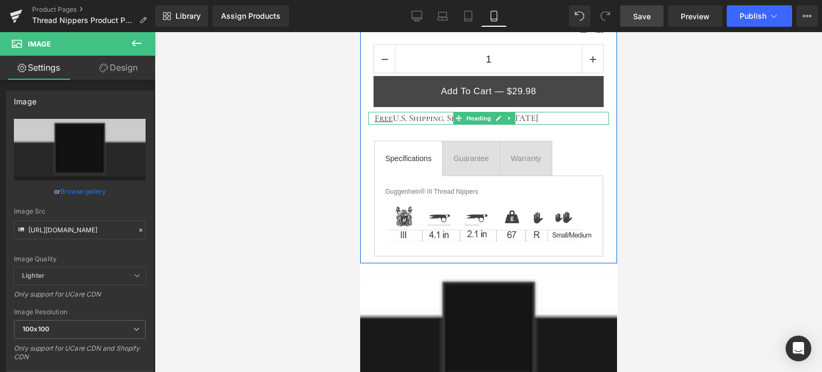
scroll to position [535, 0]
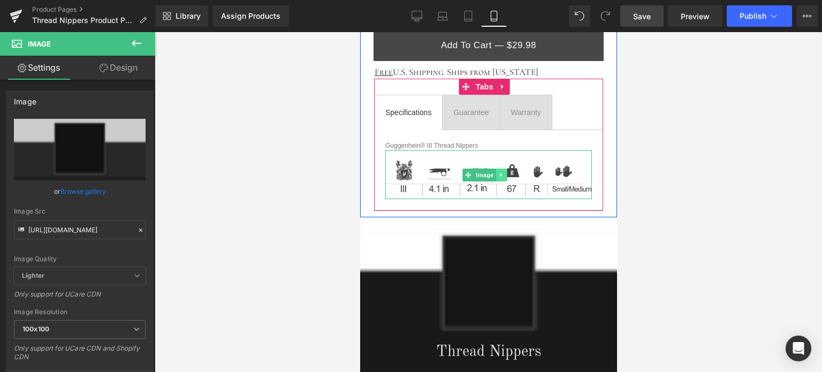
click at [501, 175] on link at bounding box center [500, 175] width 11 height 13
click at [503, 175] on link at bounding box center [506, 175] width 11 height 13
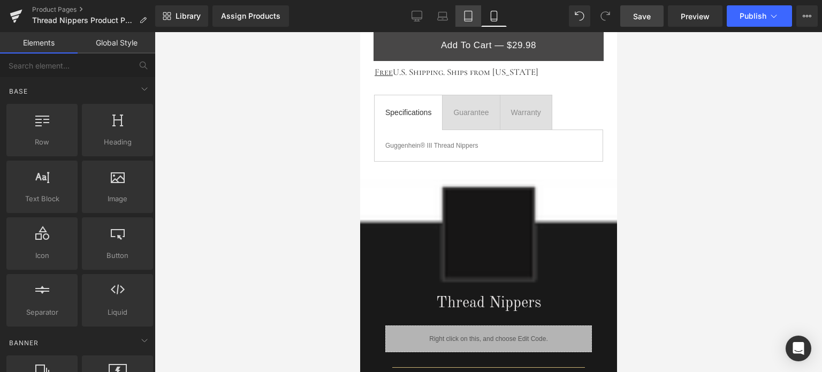
click at [465, 22] on link "Tablet" at bounding box center [469, 15] width 26 height 21
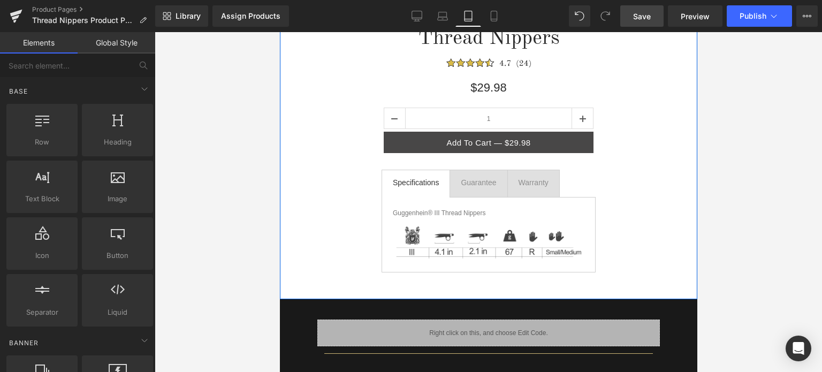
scroll to position [233, 0]
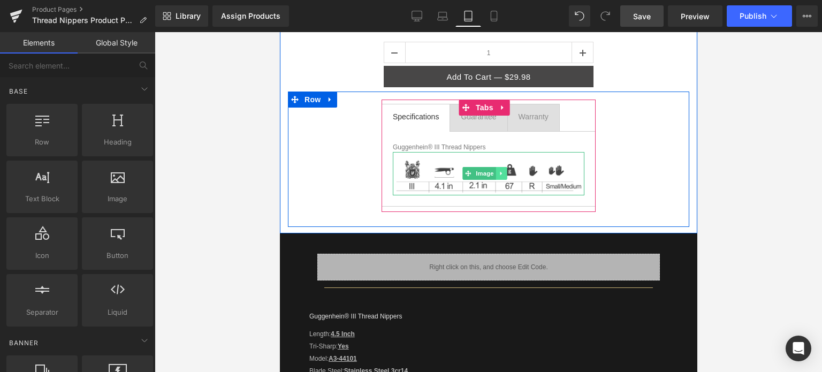
click at [500, 174] on icon at bounding box center [501, 173] width 6 height 6
click at [506, 174] on icon at bounding box center [507, 174] width 6 height 6
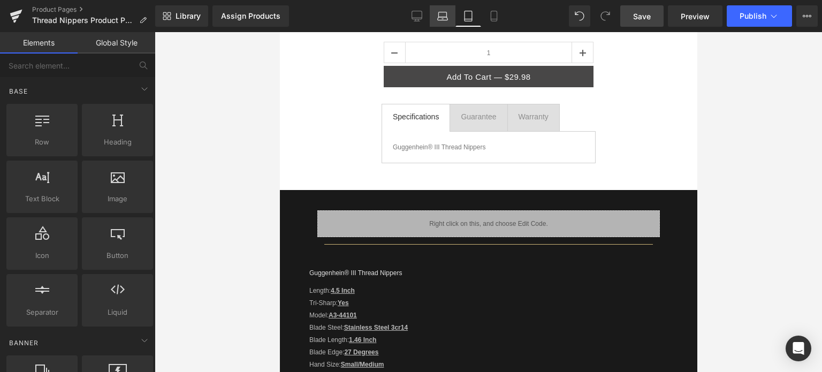
click at [441, 19] on icon at bounding box center [442, 16] width 11 height 11
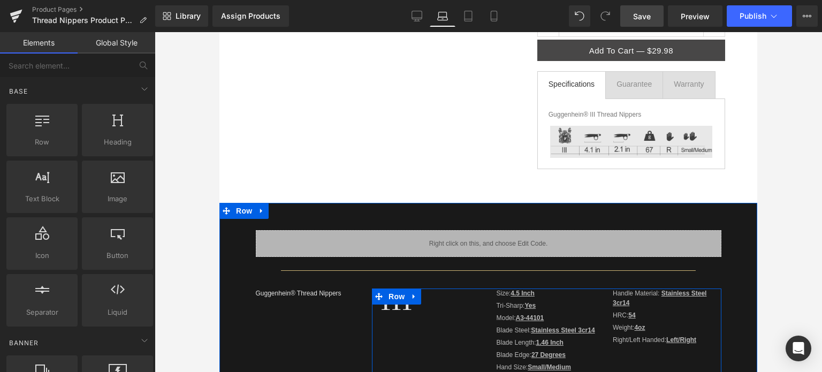
scroll to position [150, 0]
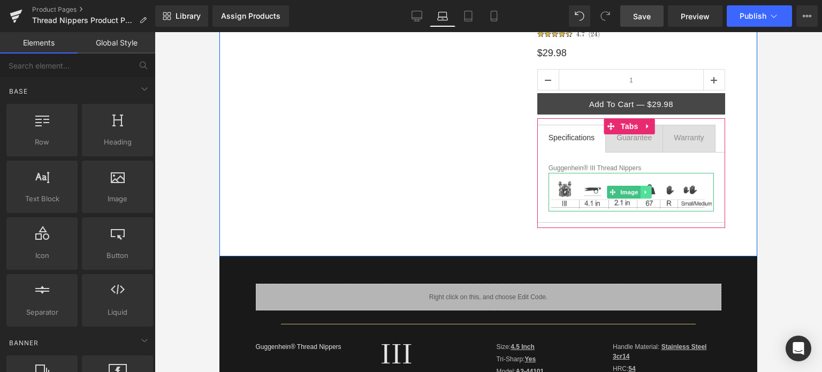
click at [644, 193] on icon at bounding box center [647, 192] width 6 height 6
click at [649, 193] on icon at bounding box center [652, 192] width 6 height 6
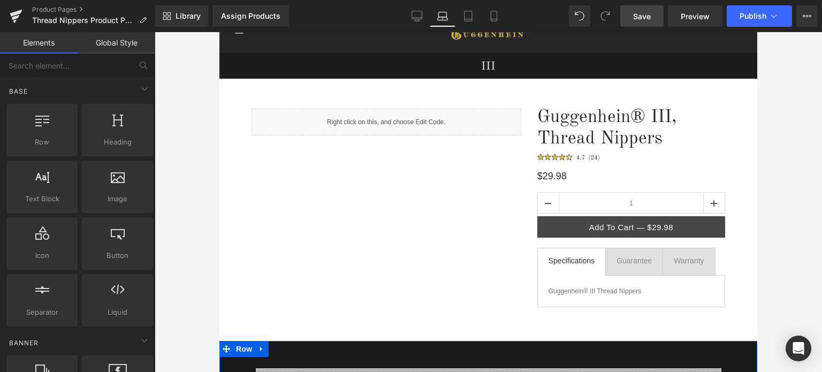
scroll to position [0, 0]
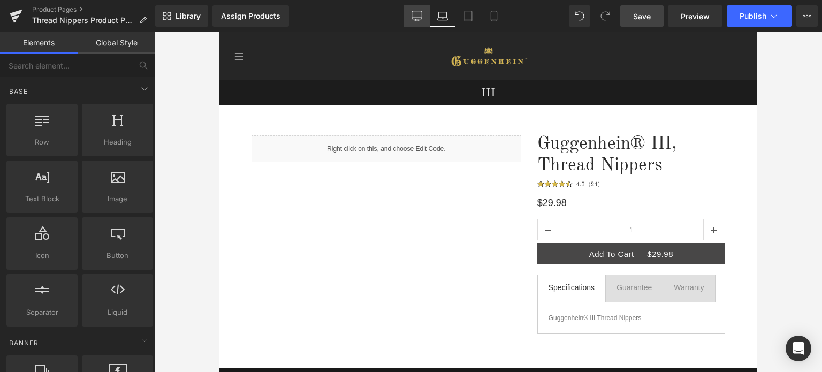
click at [418, 18] on icon at bounding box center [417, 16] width 11 height 11
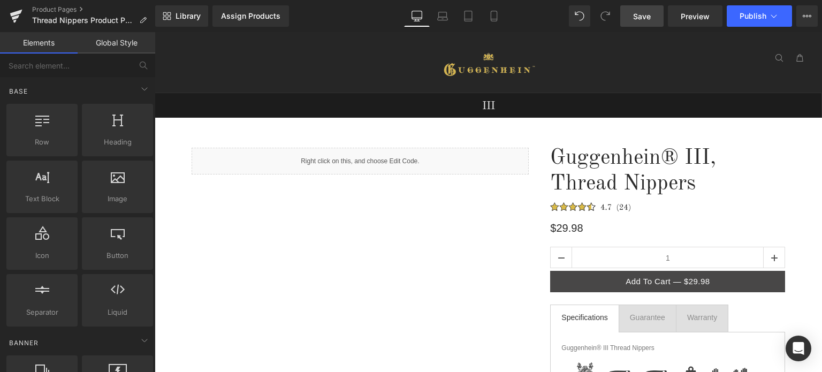
scroll to position [60, 0]
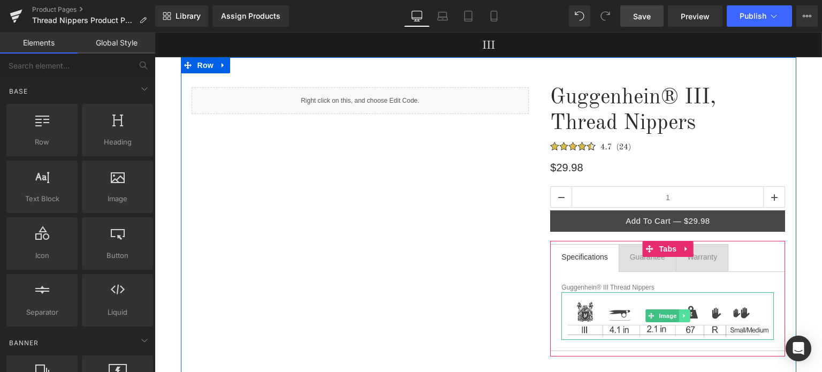
click at [682, 314] on icon at bounding box center [685, 316] width 6 height 6
click at [687, 315] on icon at bounding box center [690, 316] width 6 height 6
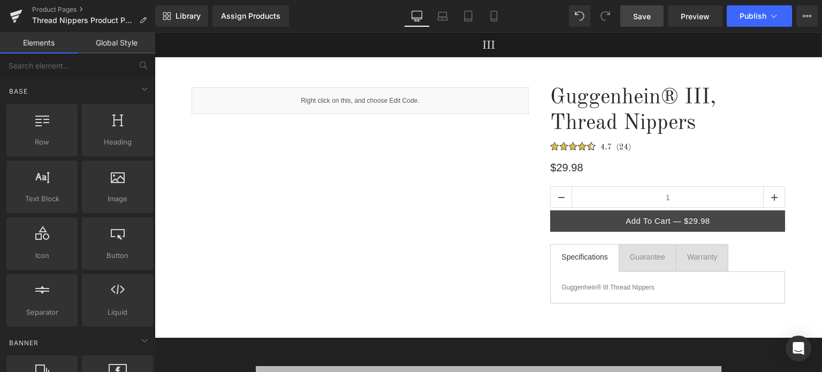
click at [649, 14] on span "Save" at bounding box center [642, 16] width 18 height 11
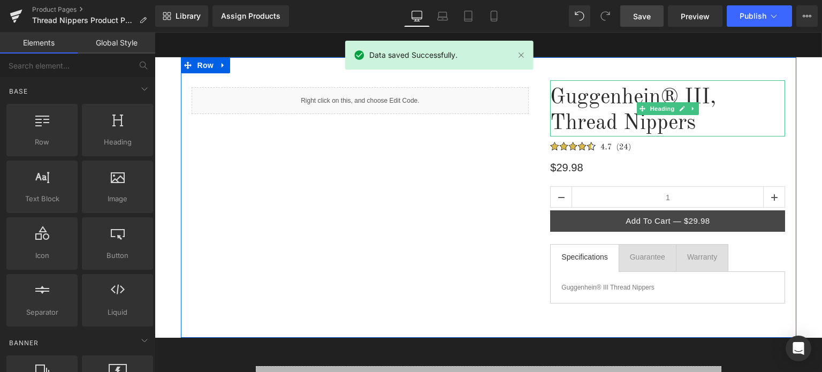
click at [600, 122] on h1 "Thread Nippers" at bounding box center [667, 124] width 235 height 26
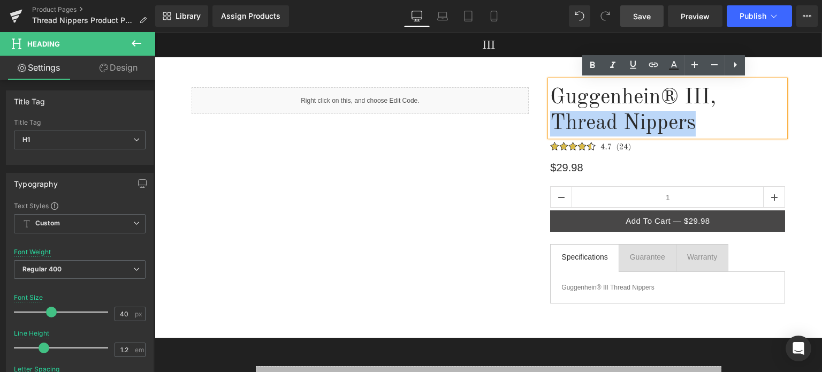
drag, startPoint x: 691, startPoint y: 123, endPoint x: 554, endPoint y: 125, distance: 137.6
click at [553, 125] on h1 "Thread Nippers" at bounding box center [667, 124] width 235 height 26
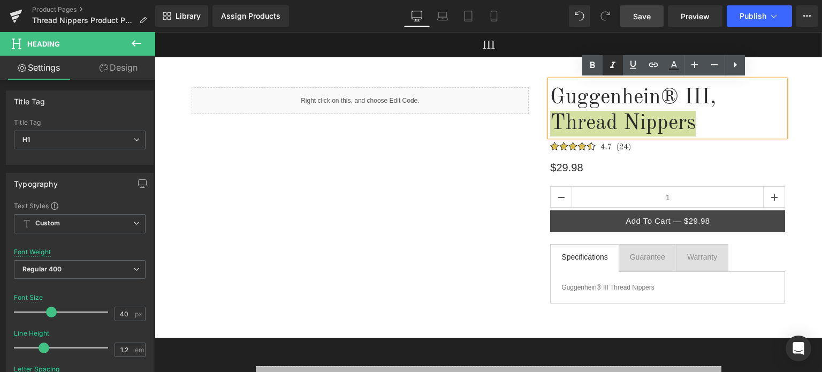
click at [611, 70] on icon at bounding box center [613, 65] width 13 height 13
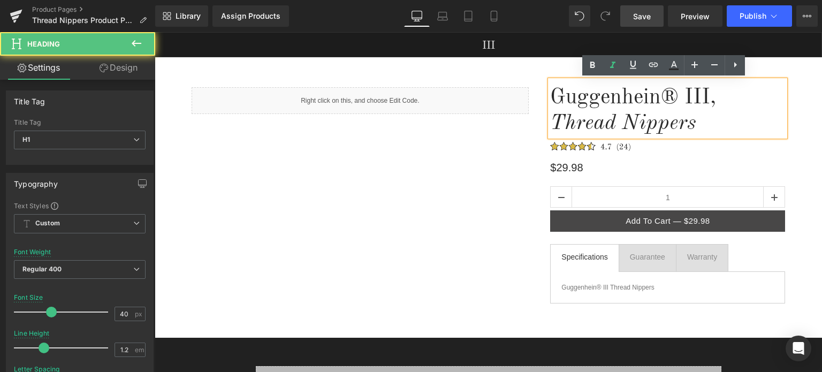
click at [703, 122] on h1 "Thread Nippers" at bounding box center [667, 124] width 235 height 26
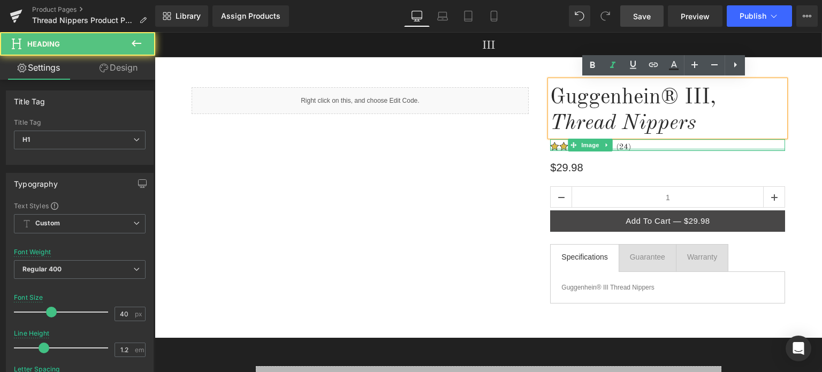
drag, startPoint x: 780, startPoint y: 149, endPoint x: 784, endPoint y: 139, distance: 11.3
click at [780, 150] on div "Image" at bounding box center [667, 144] width 235 height 11
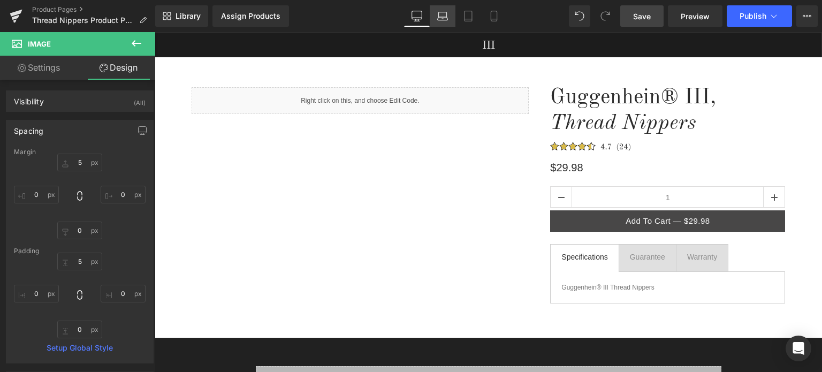
click at [442, 19] on icon at bounding box center [442, 16] width 11 height 11
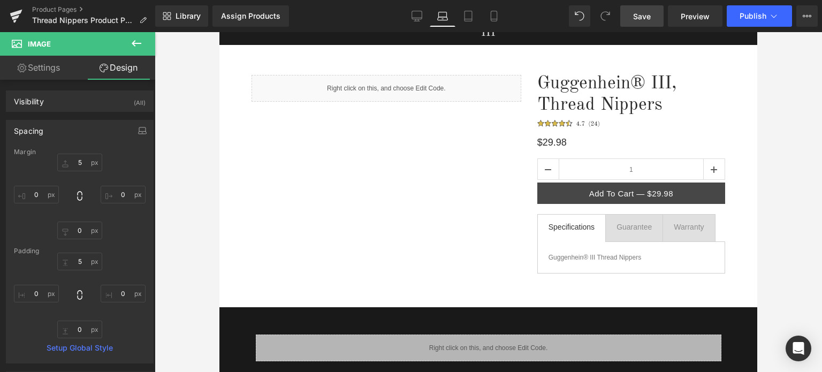
scroll to position [0, 0]
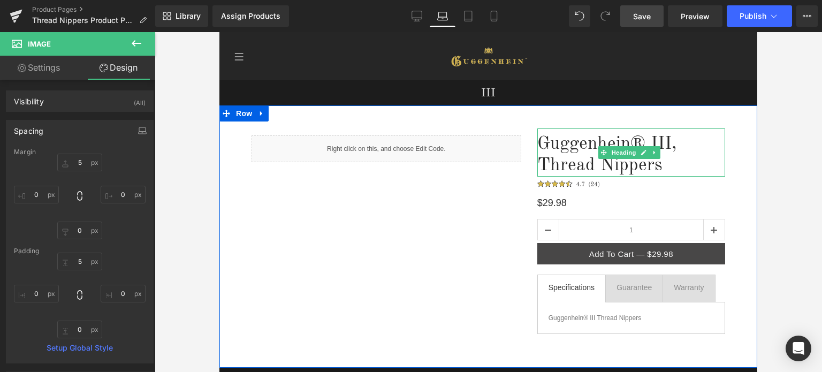
click at [646, 165] on h1 "Thread Nippers" at bounding box center [632, 166] width 188 height 22
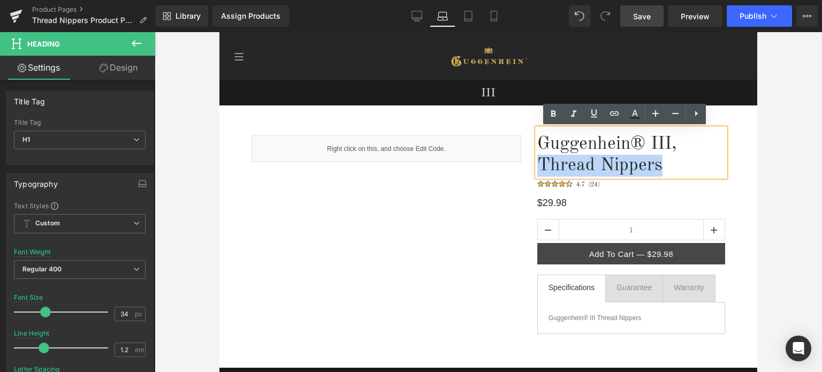
drag, startPoint x: 654, startPoint y: 167, endPoint x: 538, endPoint y: 167, distance: 116.2
click at [538, 167] on h1 "Thread Nippers" at bounding box center [632, 166] width 188 height 22
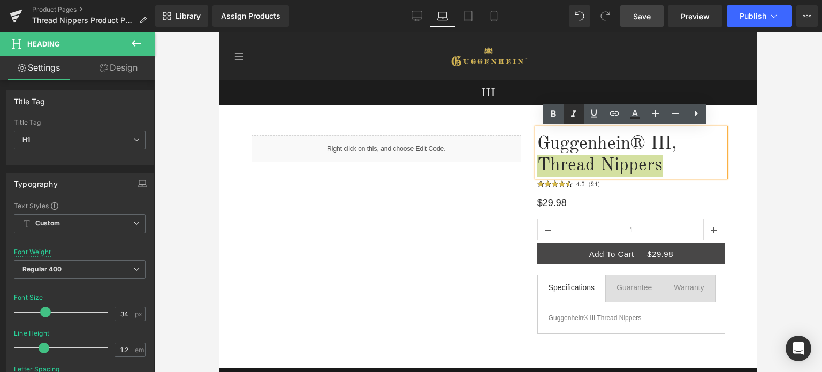
click at [574, 118] on icon at bounding box center [574, 114] width 13 height 13
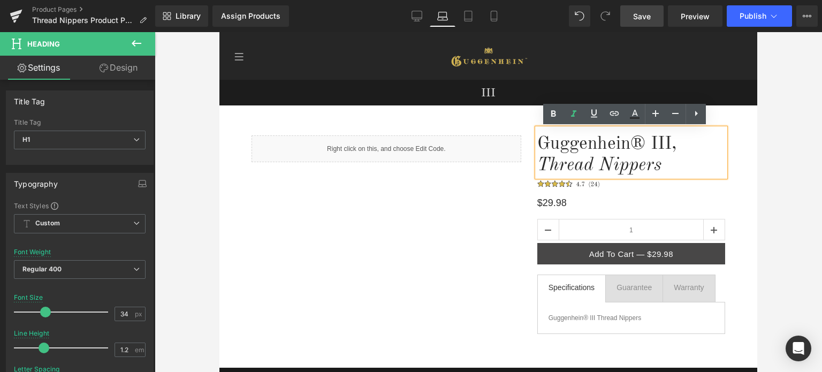
click at [659, 168] on h1 "Thread Nippers" at bounding box center [632, 166] width 188 height 22
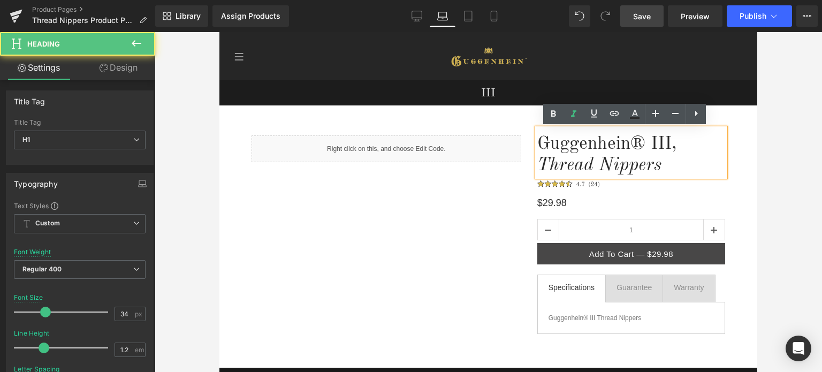
click at [790, 199] on div at bounding box center [489, 202] width 668 height 340
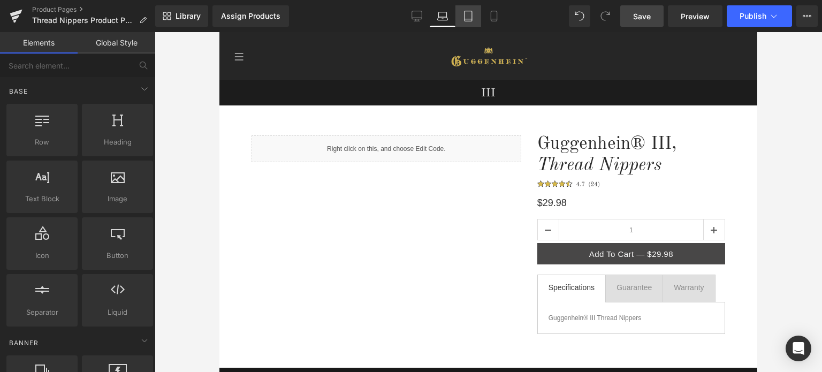
click at [466, 17] on icon at bounding box center [468, 16] width 11 height 11
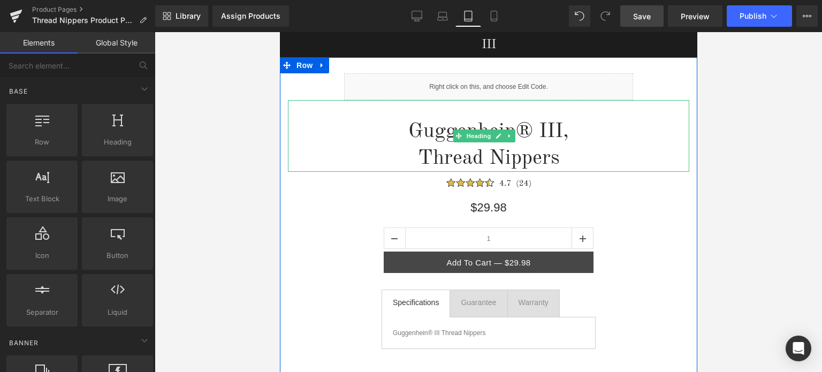
click at [547, 159] on h1 "Thread Nippers" at bounding box center [489, 158] width 402 height 27
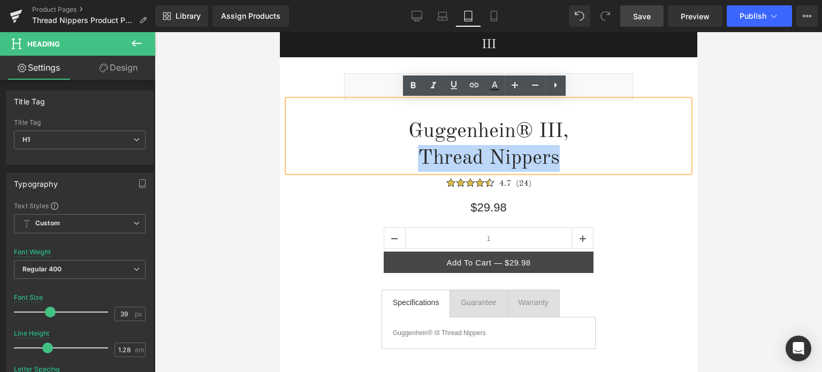
drag, startPoint x: 555, startPoint y: 158, endPoint x: 417, endPoint y: 159, distance: 137.6
click at [417, 159] on h1 "Thread Nippers" at bounding box center [489, 158] width 402 height 27
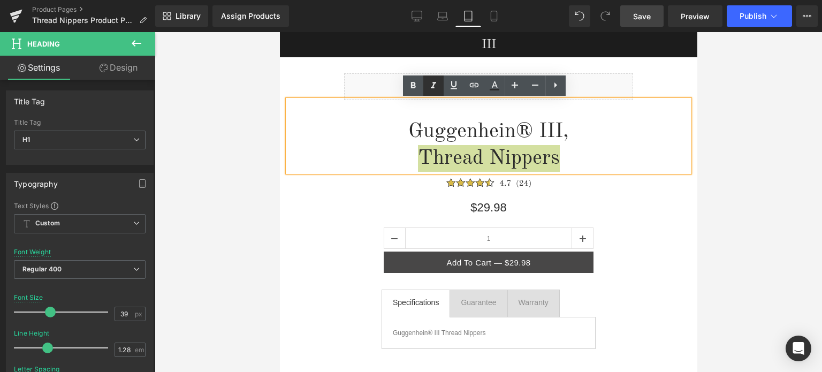
drag, startPoint x: 434, startPoint y: 86, endPoint x: 196, endPoint y: 87, distance: 237.2
click at [434, 86] on icon at bounding box center [433, 85] width 13 height 13
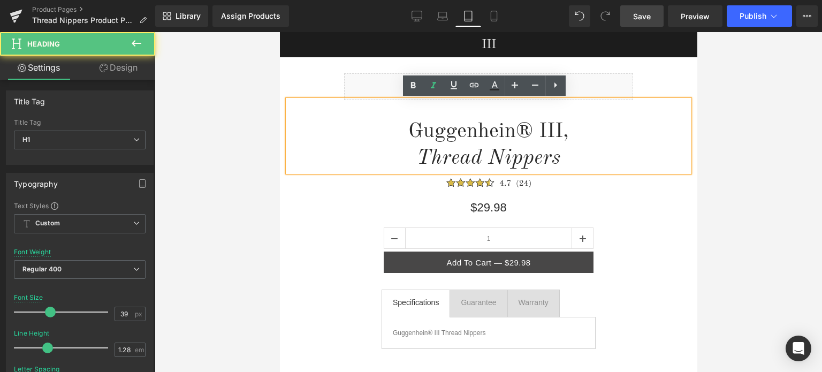
click at [561, 158] on h1 "Thread Nippers" at bounding box center [489, 158] width 402 height 27
click at [716, 165] on div at bounding box center [489, 202] width 668 height 340
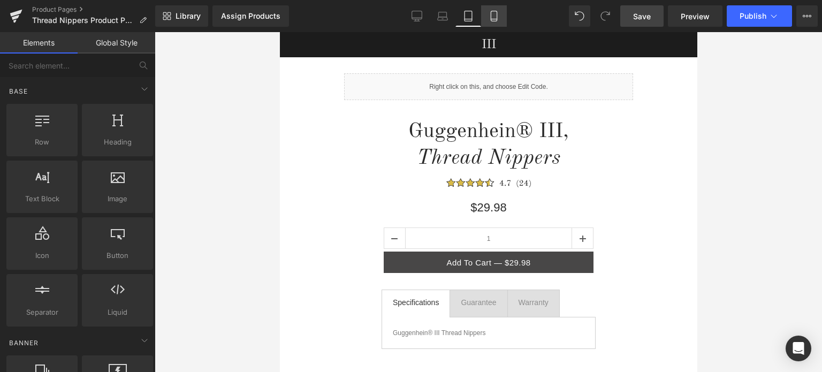
click at [495, 18] on icon at bounding box center [494, 16] width 11 height 11
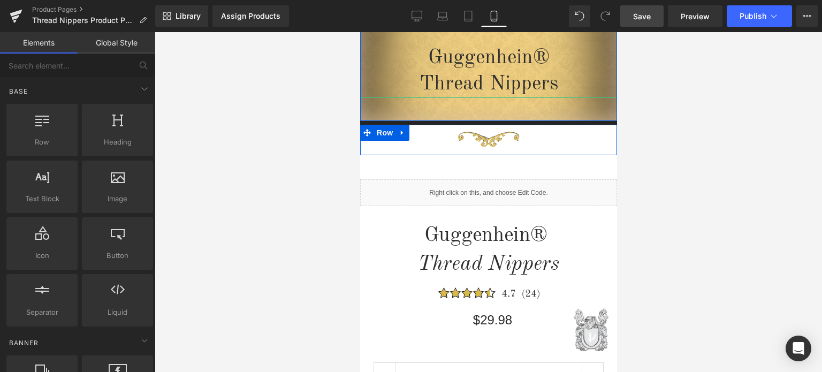
scroll to position [208, 0]
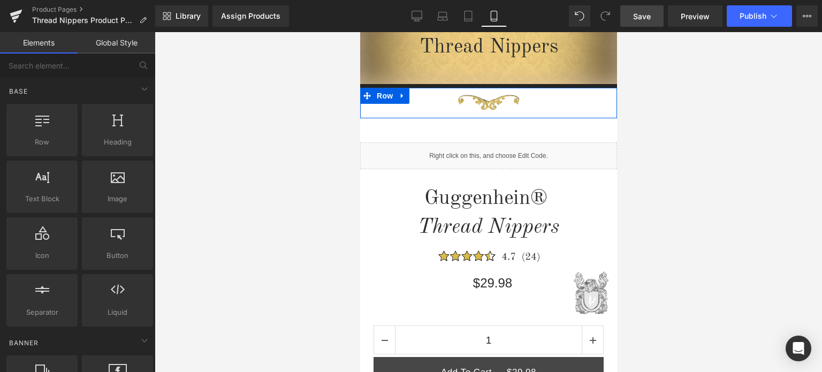
click at [648, 18] on span "Save" at bounding box center [642, 16] width 18 height 11
click at [648, 17] on span "Save" at bounding box center [642, 16] width 18 height 11
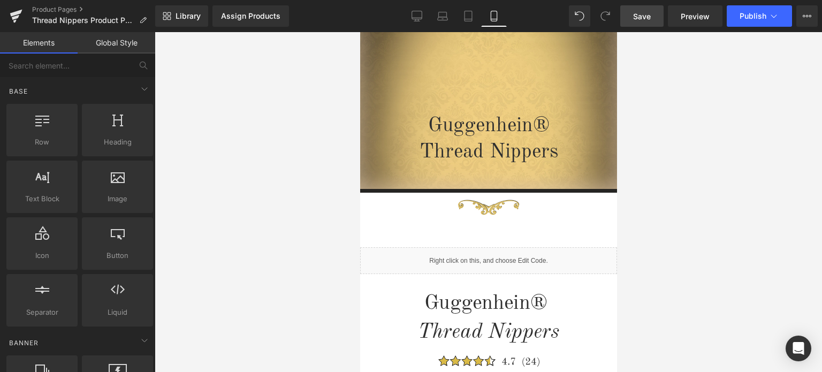
scroll to position [101, 0]
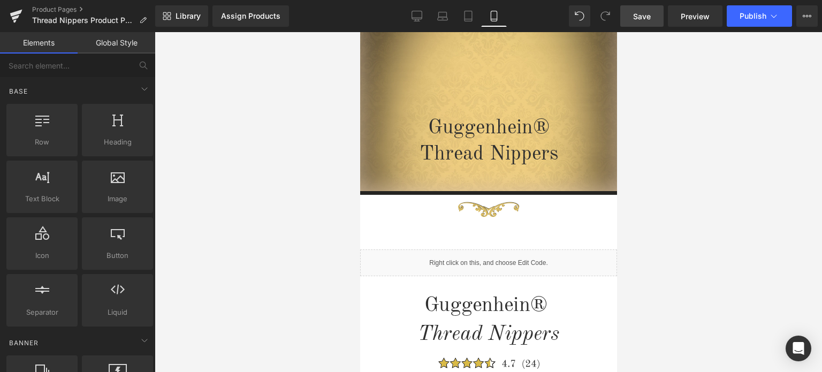
click at [650, 18] on span "Save" at bounding box center [642, 16] width 18 height 11
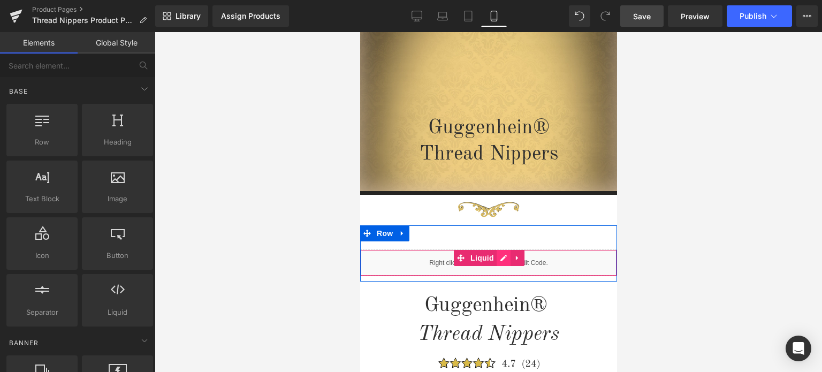
click at [500, 258] on div "Liquid" at bounding box center [488, 262] width 257 height 27
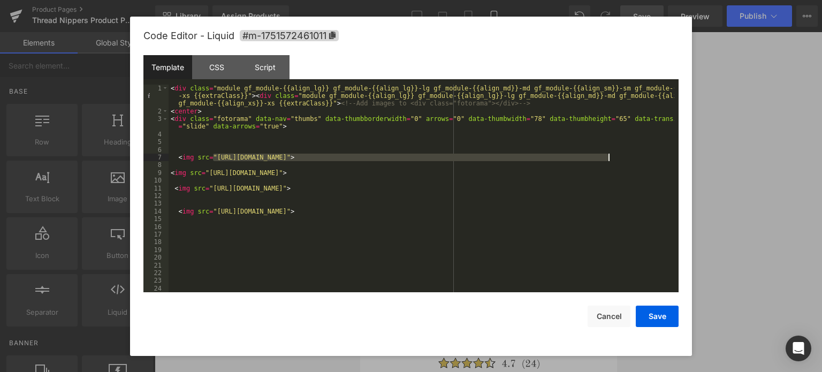
drag, startPoint x: 214, startPoint y: 156, endPoint x: 608, endPoint y: 156, distance: 394.1
click at [608, 156] on div "< div class = "module gf_module-{{align_lg}} gf_module-{{align_lg}}-lg gf_modul…" at bounding box center [422, 204] width 506 height 239
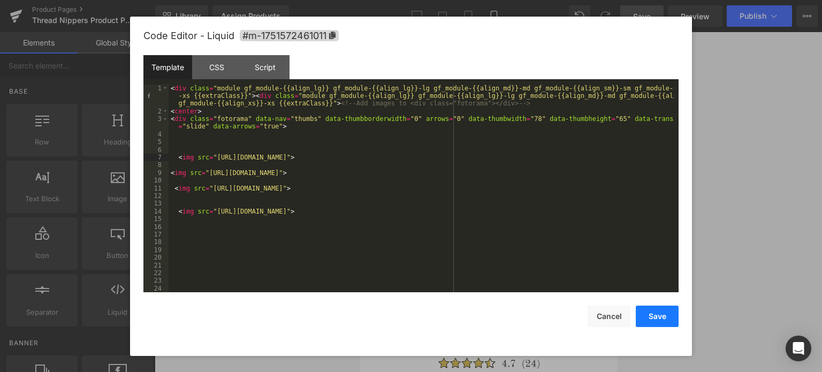
click at [658, 315] on button "Save" at bounding box center [657, 316] width 43 height 21
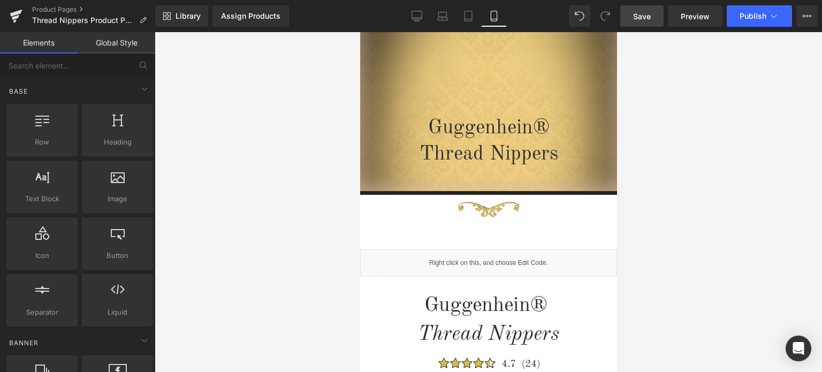
click at [642, 18] on span "Save" at bounding box center [642, 16] width 18 height 11
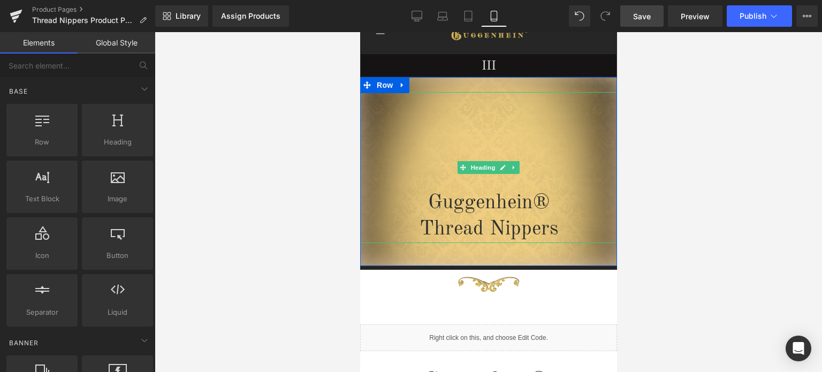
scroll to position [0, 0]
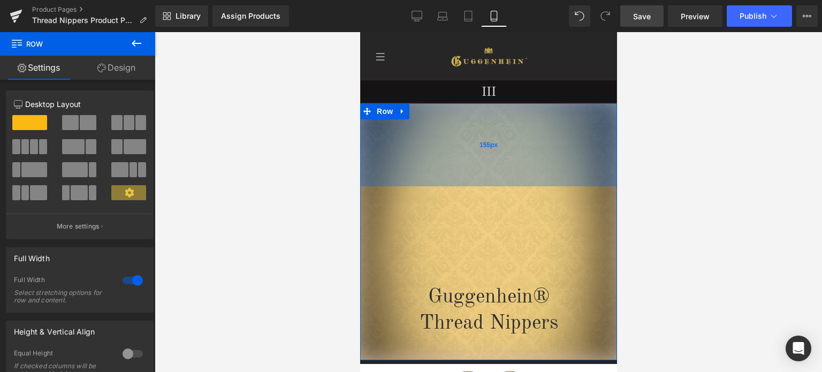
drag, startPoint x: 551, startPoint y: 105, endPoint x: 1037, endPoint y: 164, distance: 488.7
click at [541, 173] on div "155px" at bounding box center [488, 144] width 257 height 83
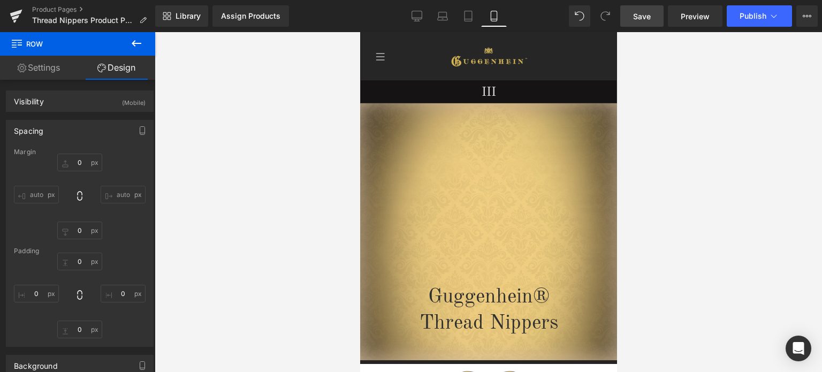
click at [648, 16] on span "Save" at bounding box center [642, 16] width 18 height 11
click at [385, 116] on span "Row" at bounding box center [384, 111] width 21 height 16
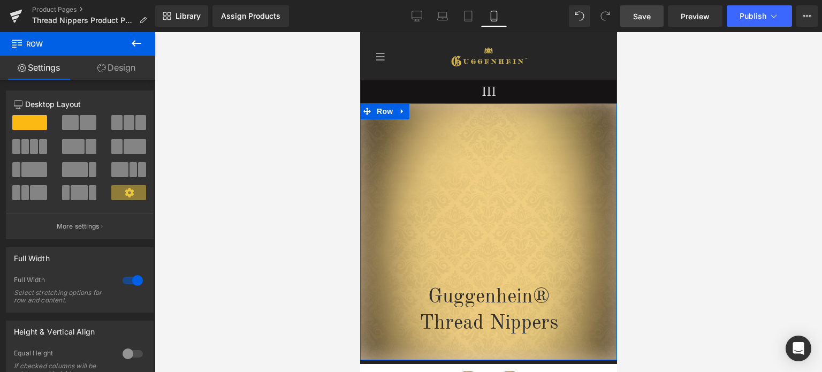
drag, startPoint x: 123, startPoint y: 67, endPoint x: 82, endPoint y: 165, distance: 106.3
click at [123, 67] on link "Design" at bounding box center [117, 68] width 78 height 24
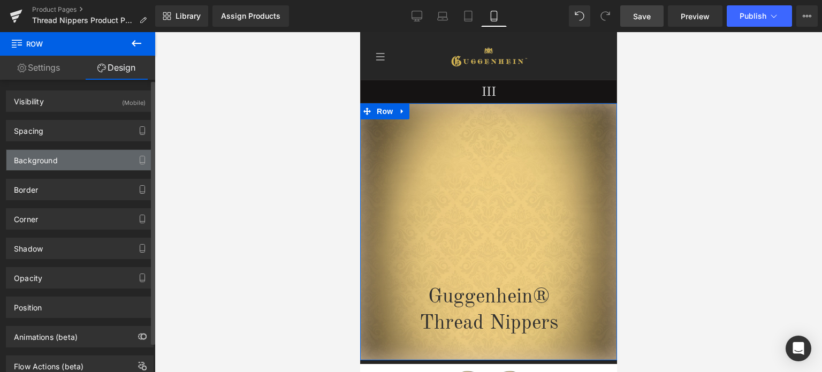
drag, startPoint x: 78, startPoint y: 157, endPoint x: 81, endPoint y: 149, distance: 8.5
click at [78, 157] on div "Background" at bounding box center [79, 160] width 147 height 20
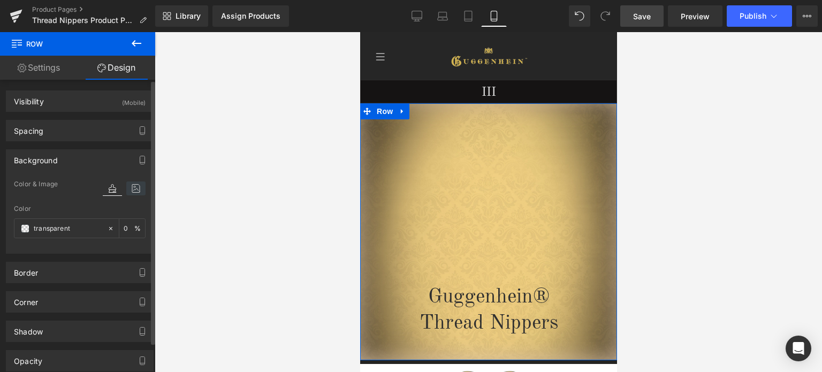
click at [130, 190] on icon at bounding box center [135, 188] width 19 height 14
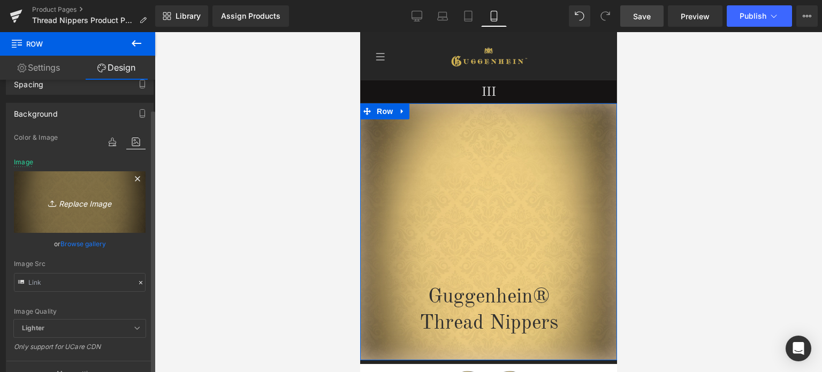
scroll to position [107, 0]
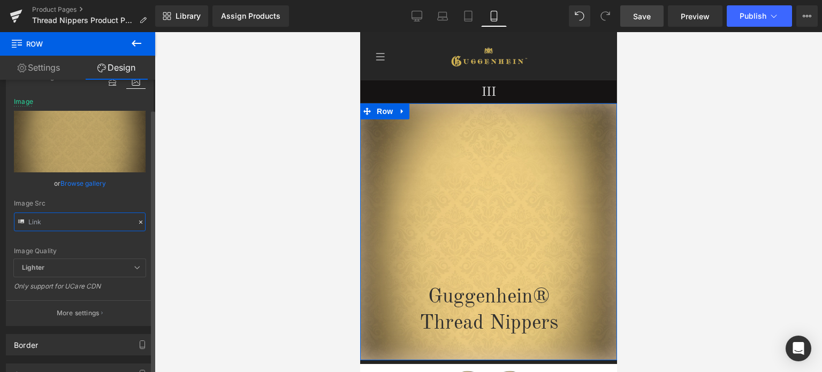
click at [73, 224] on input "text" at bounding box center [80, 222] width 132 height 19
paste input "3_5a733983-6220-4f24-954c-eef9cd322a76.jpg?v=1756173325"
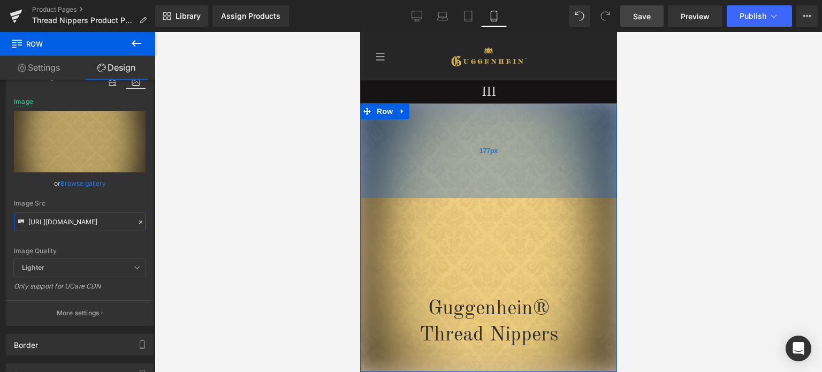
drag, startPoint x: 543, startPoint y: 178, endPoint x: 542, endPoint y: 190, distance: 11.9
click at [542, 190] on div "177px" at bounding box center [488, 150] width 257 height 95
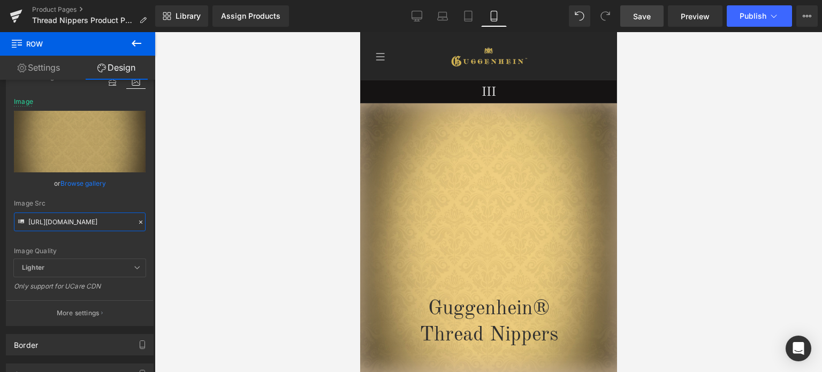
type input "[URL][DOMAIN_NAME]"
click at [647, 17] on span "Save" at bounding box center [642, 16] width 18 height 11
click at [656, 16] on link "Save" at bounding box center [642, 15] width 43 height 21
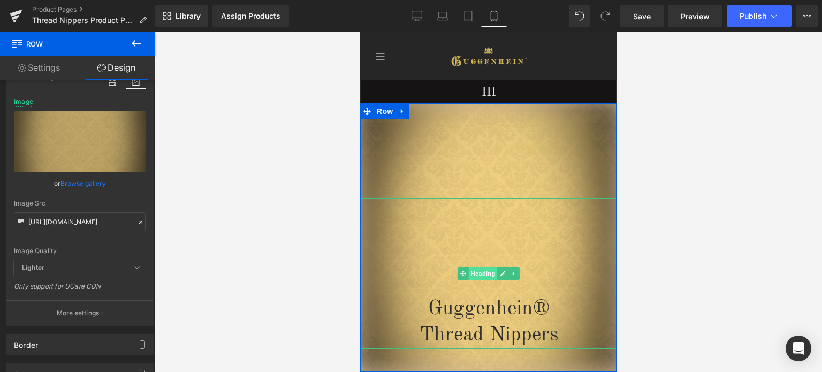
click at [480, 276] on span "Heading" at bounding box center [482, 273] width 29 height 13
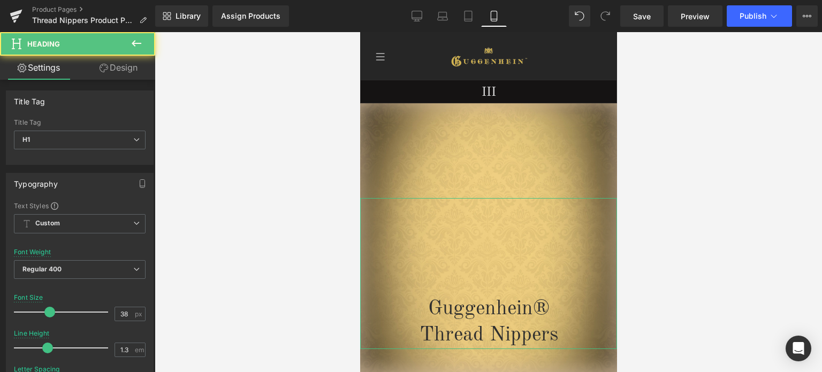
drag, startPoint x: 120, startPoint y: 69, endPoint x: 73, endPoint y: 130, distance: 76.7
click at [120, 69] on link "Design" at bounding box center [119, 68] width 78 height 24
click at [0, 0] on div "Spacing" at bounding box center [0, 0] width 0 height 0
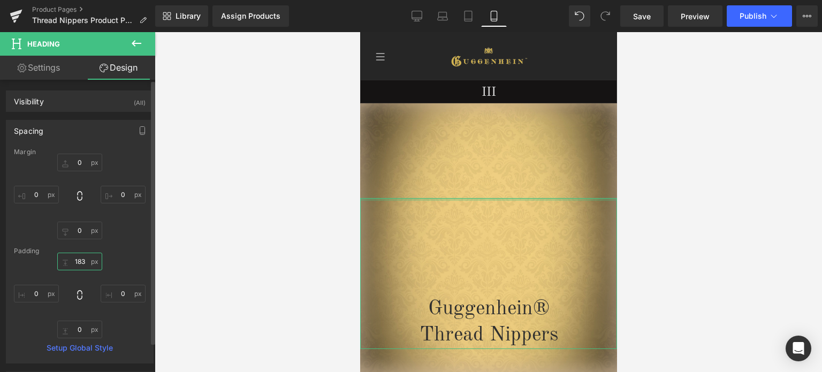
click at [85, 259] on input "text" at bounding box center [79, 262] width 45 height 18
type input "5"
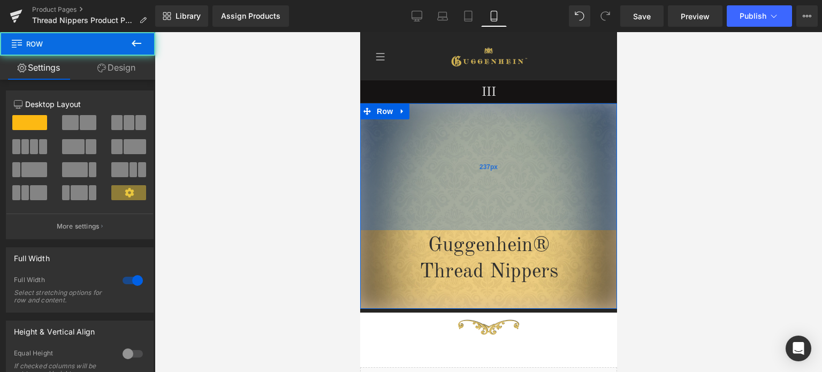
drag, startPoint x: 559, startPoint y: 163, endPoint x: 566, endPoint y: 183, distance: 21.2
click at [558, 195] on div "237px" at bounding box center [488, 166] width 257 height 127
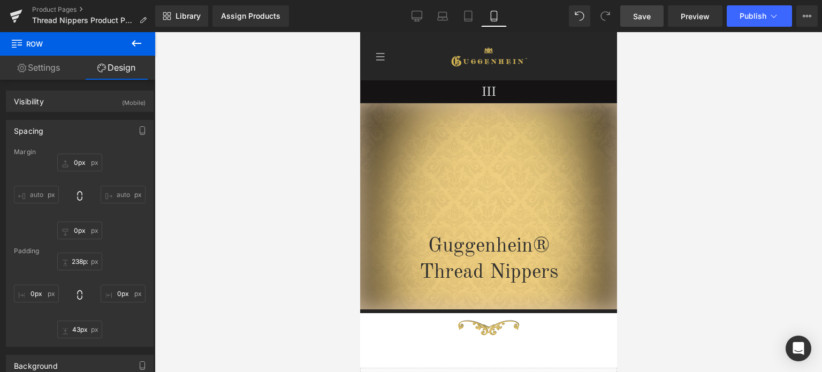
click at [649, 16] on span "Save" at bounding box center [642, 16] width 18 height 11
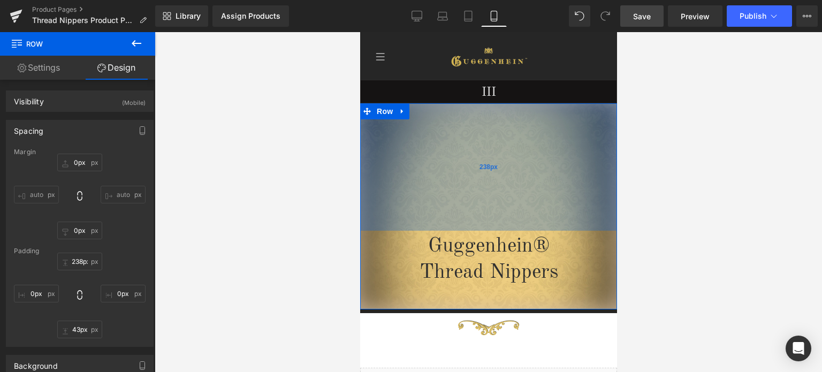
scroll to position [214, 0]
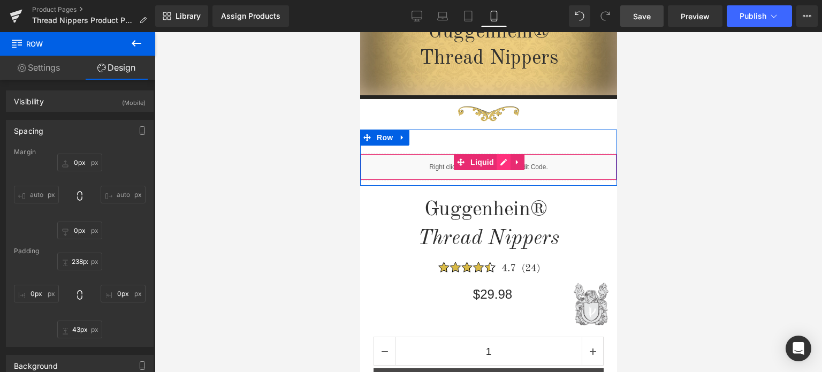
click at [497, 163] on div "Liquid" at bounding box center [488, 167] width 257 height 27
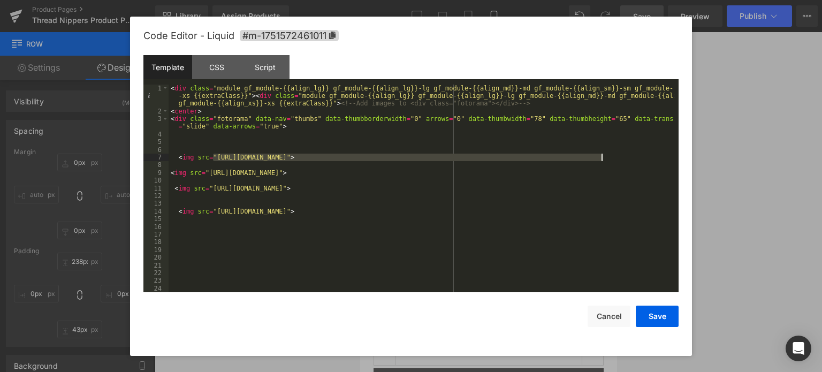
drag, startPoint x: 215, startPoint y: 156, endPoint x: 601, endPoint y: 157, distance: 386.0
click at [601, 157] on div "< div class = "module gf_module-{{align_lg}} gf_module-{{align_lg}}-lg gf_modul…" at bounding box center [422, 204] width 506 height 239
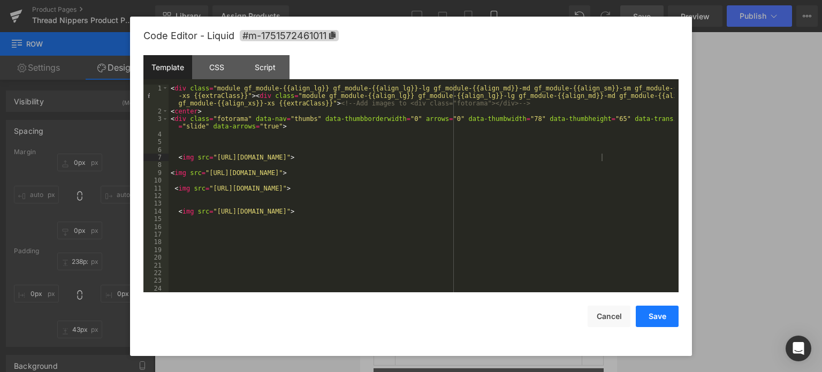
click at [655, 315] on button "Save" at bounding box center [657, 316] width 43 height 21
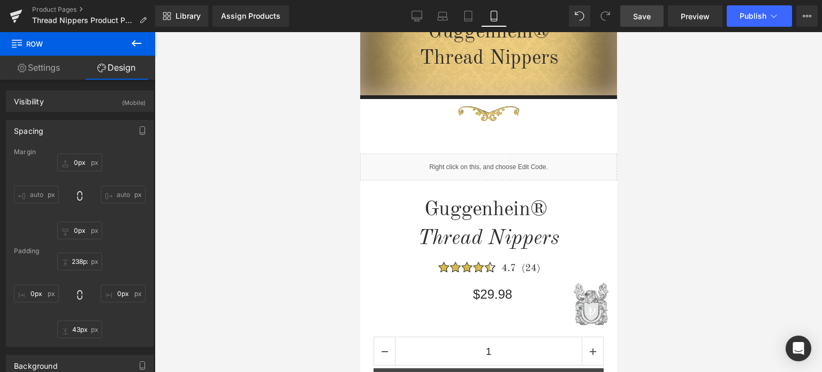
click at [650, 17] on span "Save" at bounding box center [642, 16] width 18 height 11
